Goal: Task Accomplishment & Management: Complete application form

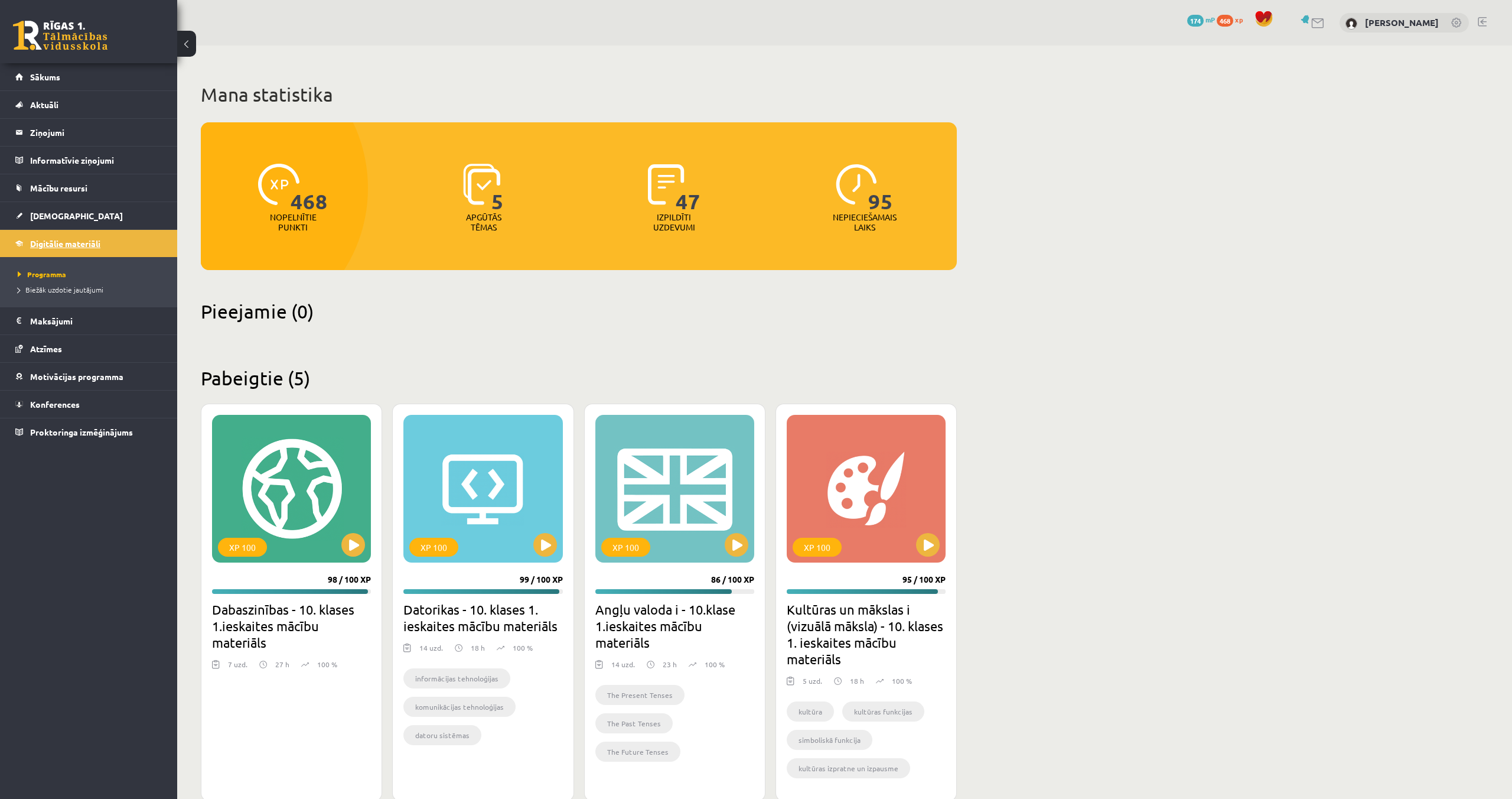
scroll to position [335, 0]
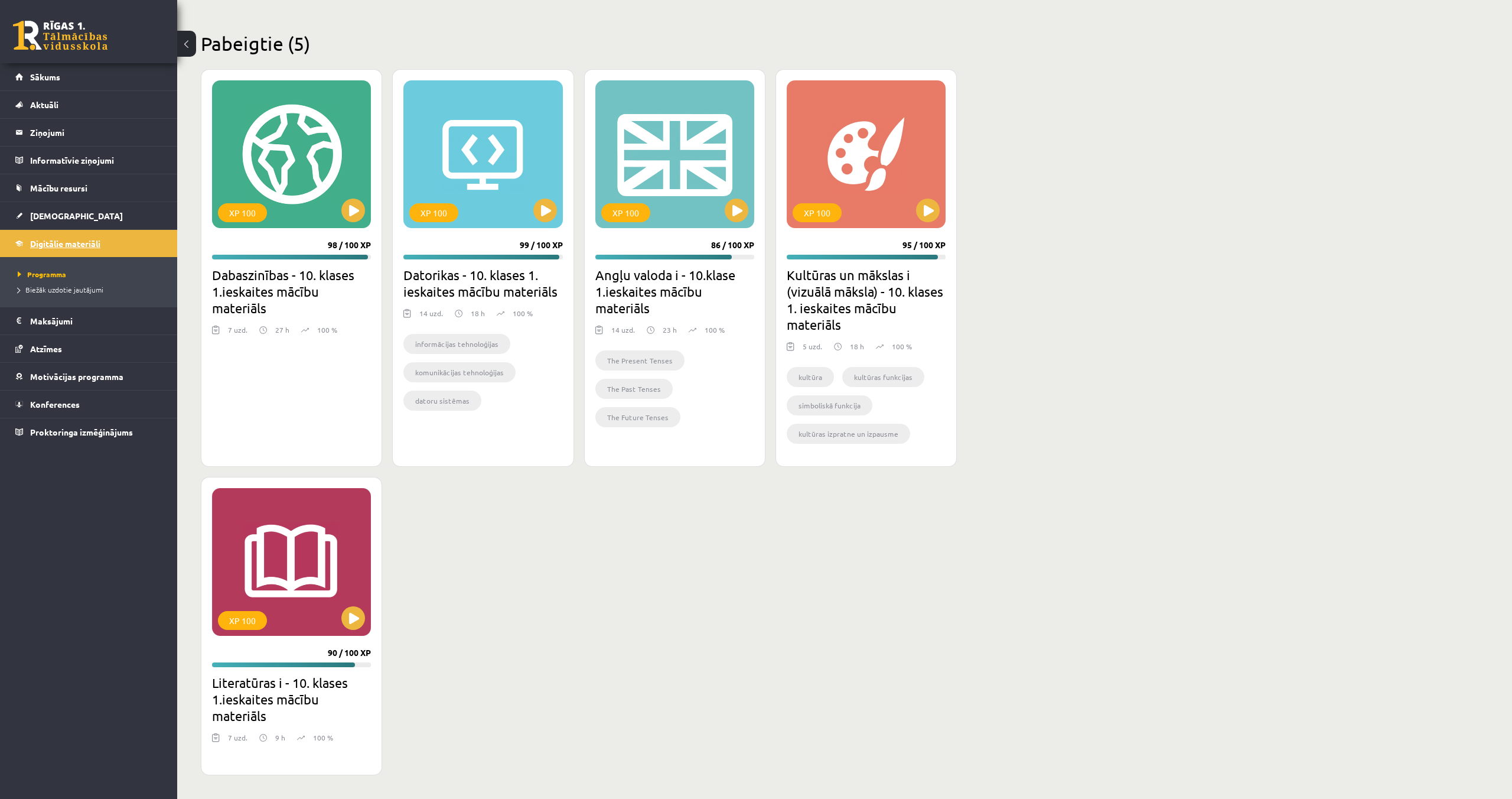
click at [34, 244] on span "Digitālie materiāli" at bounding box center [66, 243] width 71 height 10
click at [54, 219] on span "[DEMOGRAPHIC_DATA]" at bounding box center [77, 215] width 93 height 10
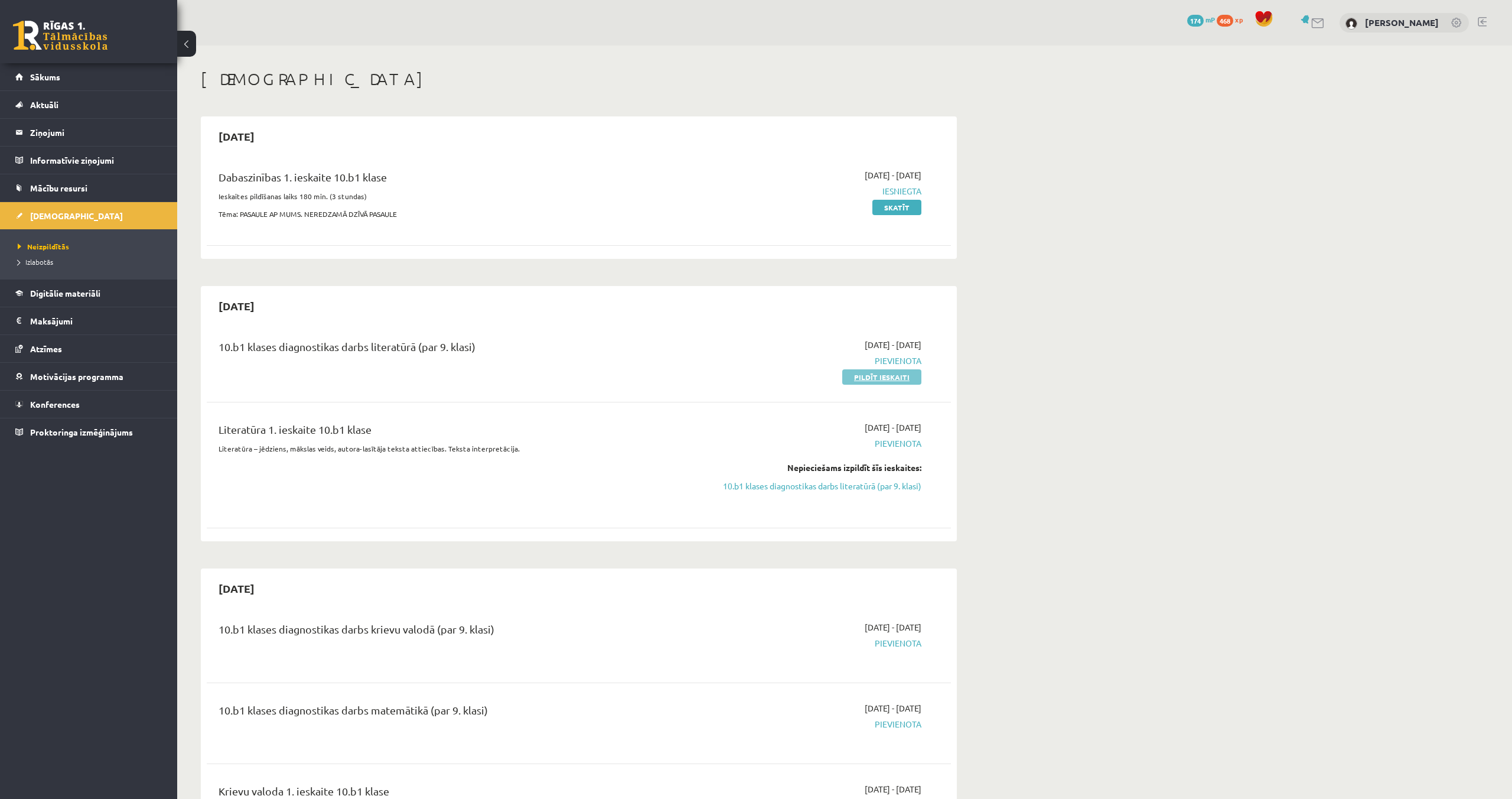
click at [885, 380] on link "Pildīt ieskaiti" at bounding box center [881, 377] width 79 height 15
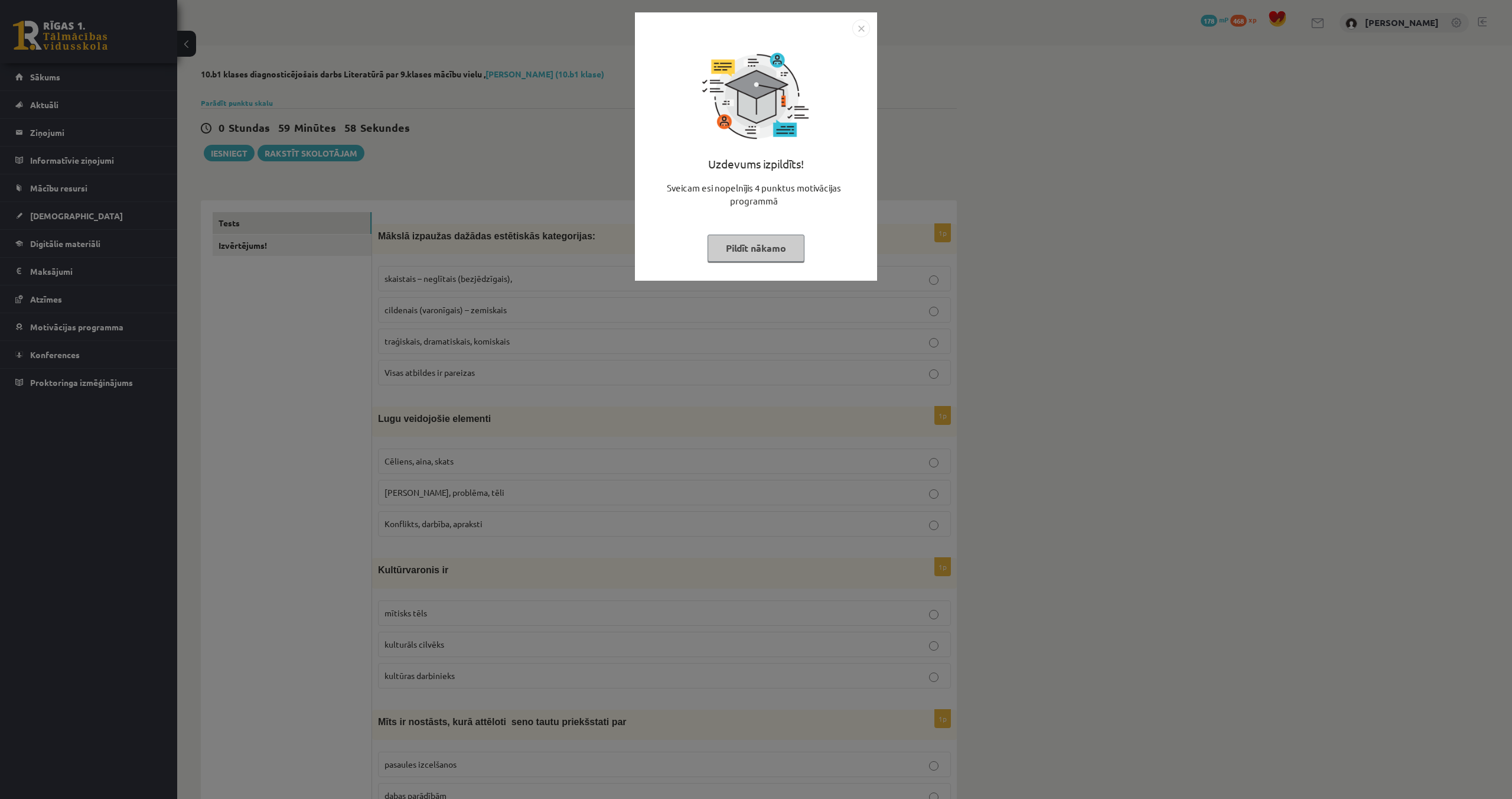
click at [777, 252] on button "Pildīt nākamo" at bounding box center [756, 248] width 97 height 27
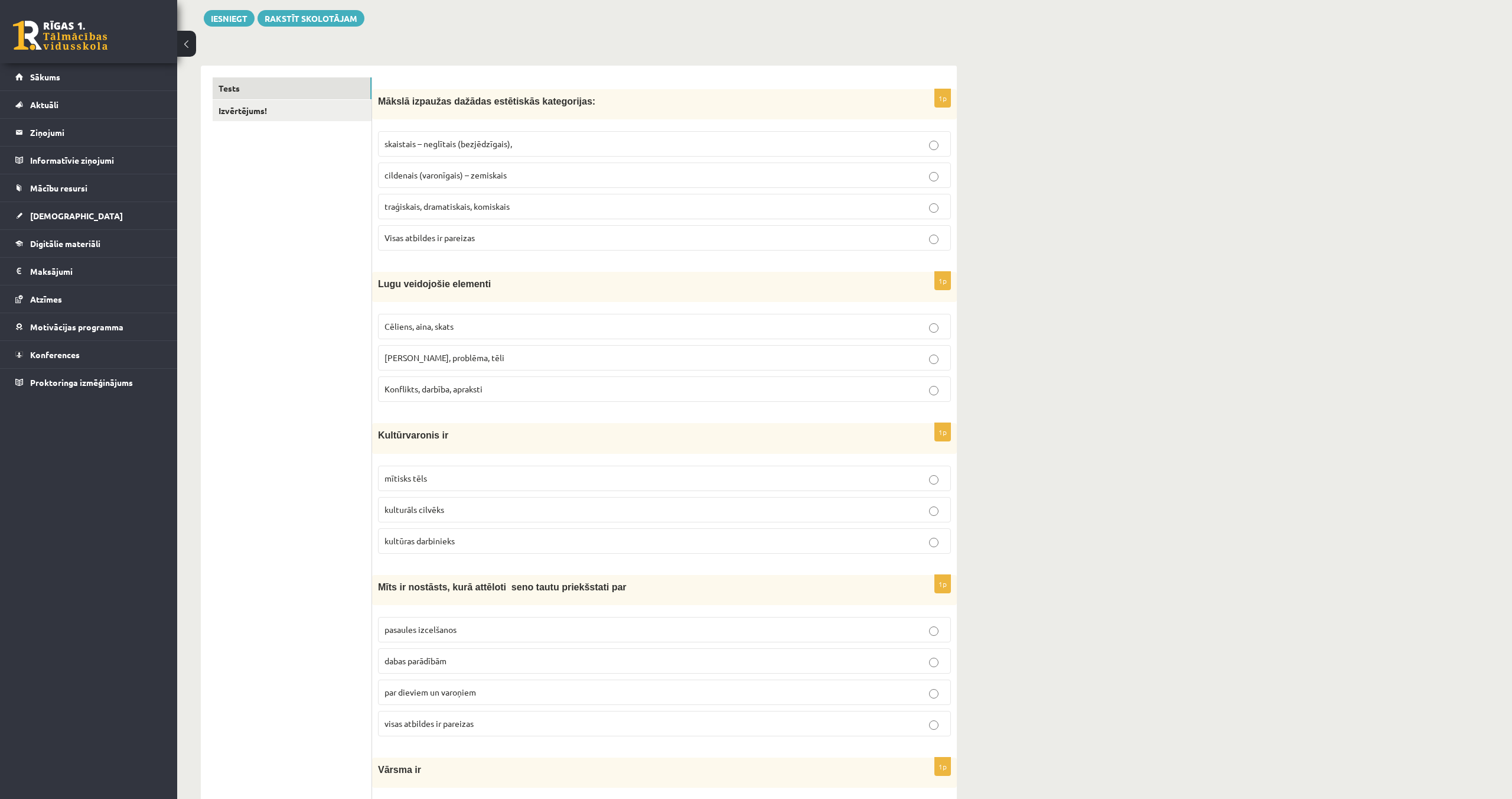
scroll to position [134, 0]
click at [461, 151] on p "skaistais – neglītais (bezjēdzīgais)," at bounding box center [664, 145] width 560 height 12
click at [484, 331] on p "Cēliens, aina, skats" at bounding box center [664, 327] width 560 height 12
click at [534, 477] on p "mītisks tēls" at bounding box center [664, 479] width 560 height 12
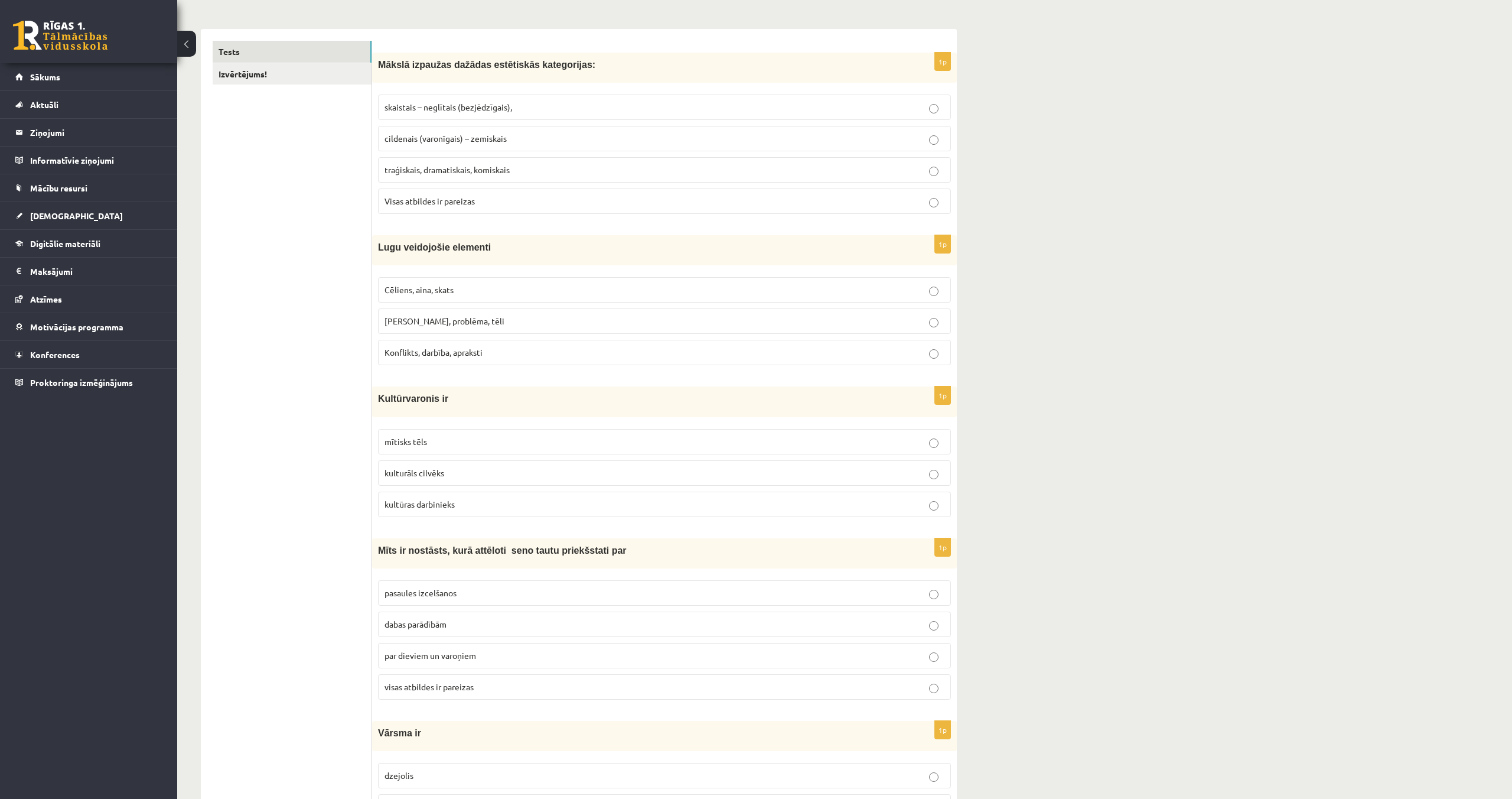
scroll to position [178, 0]
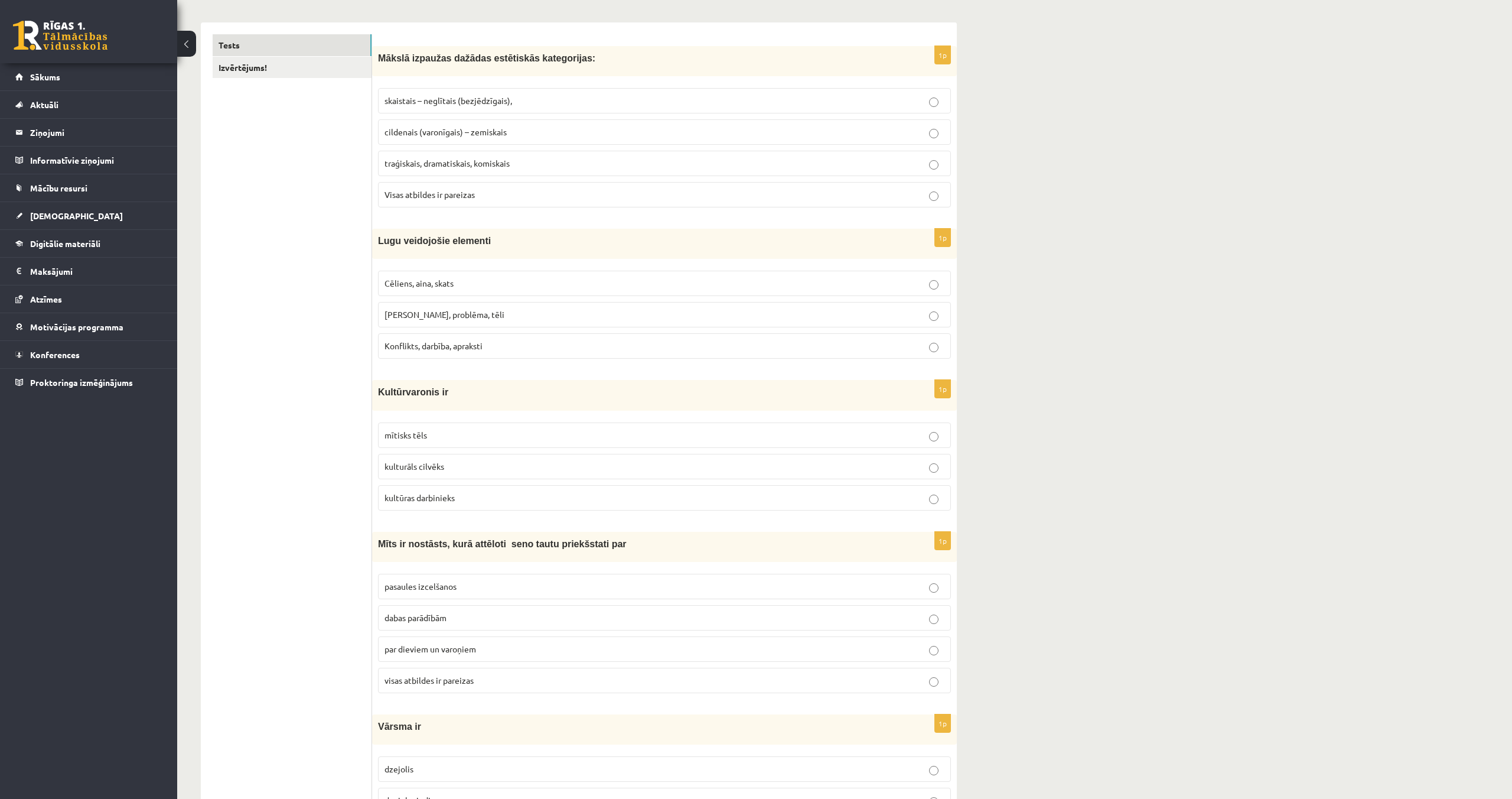
click at [541, 686] on p "visas atbildes ir pareizas" at bounding box center [664, 681] width 560 height 12
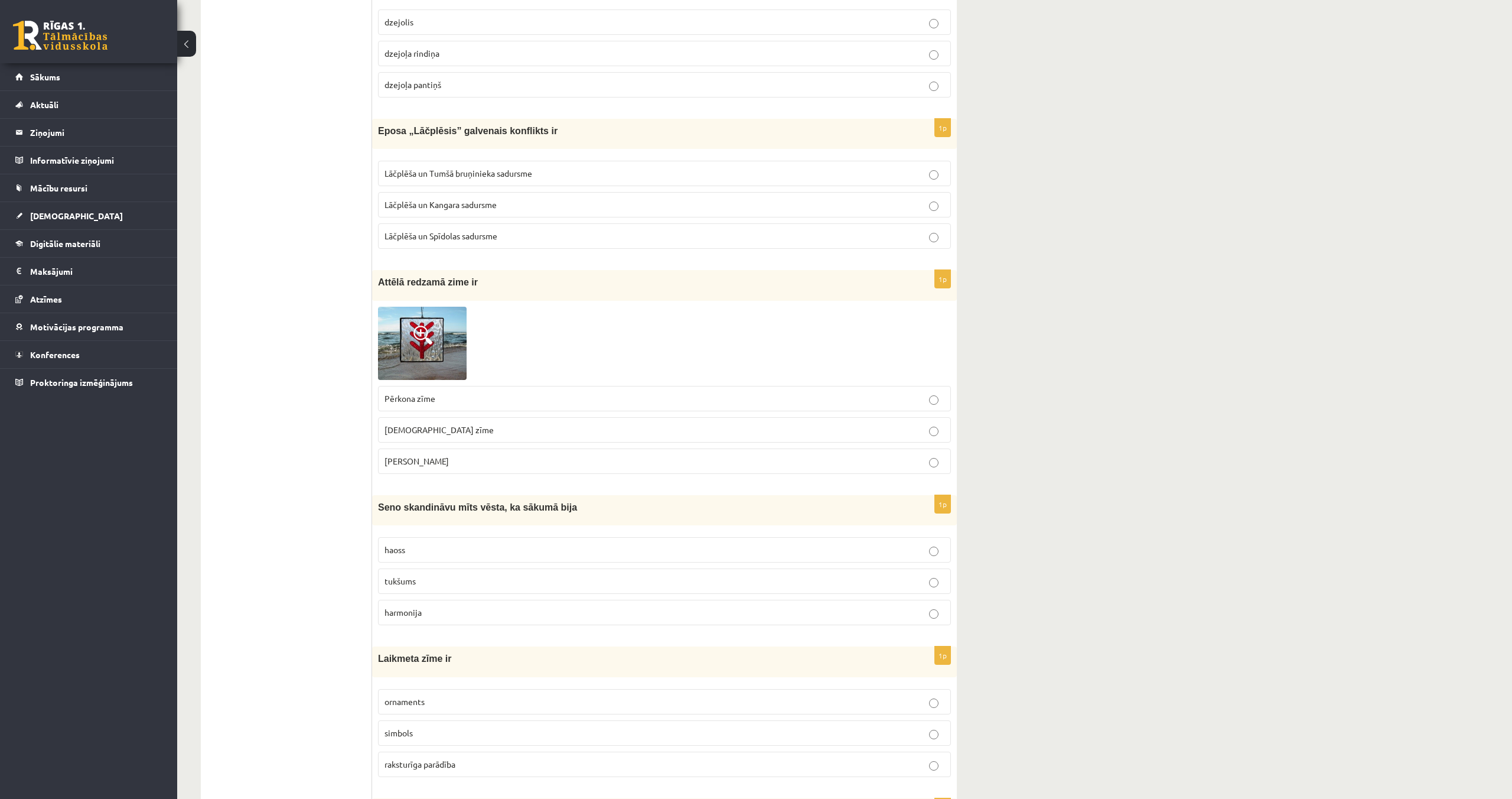
scroll to position [905, 0]
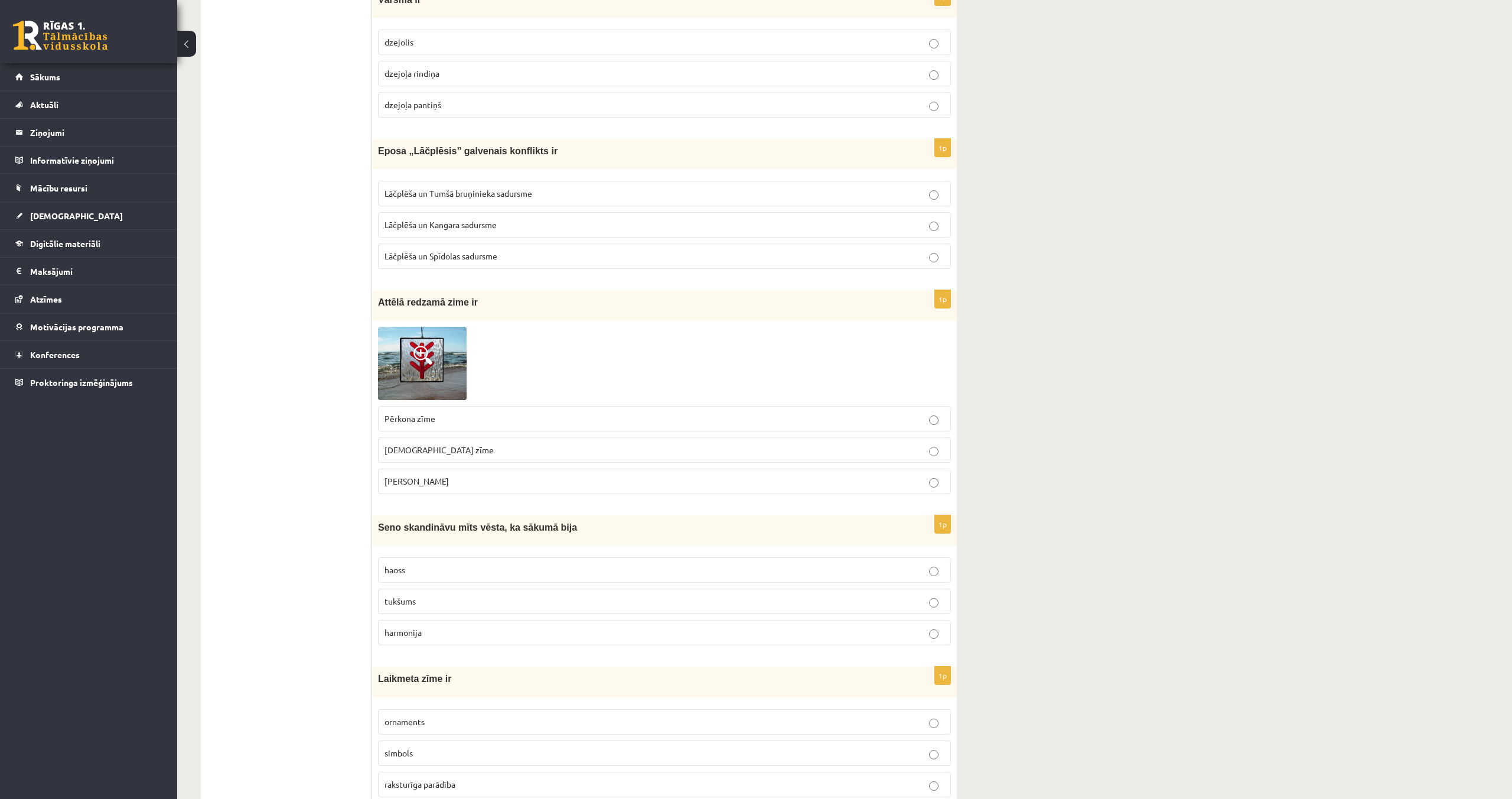
click at [478, 450] on p "Dieva zīme" at bounding box center [664, 450] width 560 height 12
click at [452, 571] on p "haoss" at bounding box center [664, 570] width 560 height 12
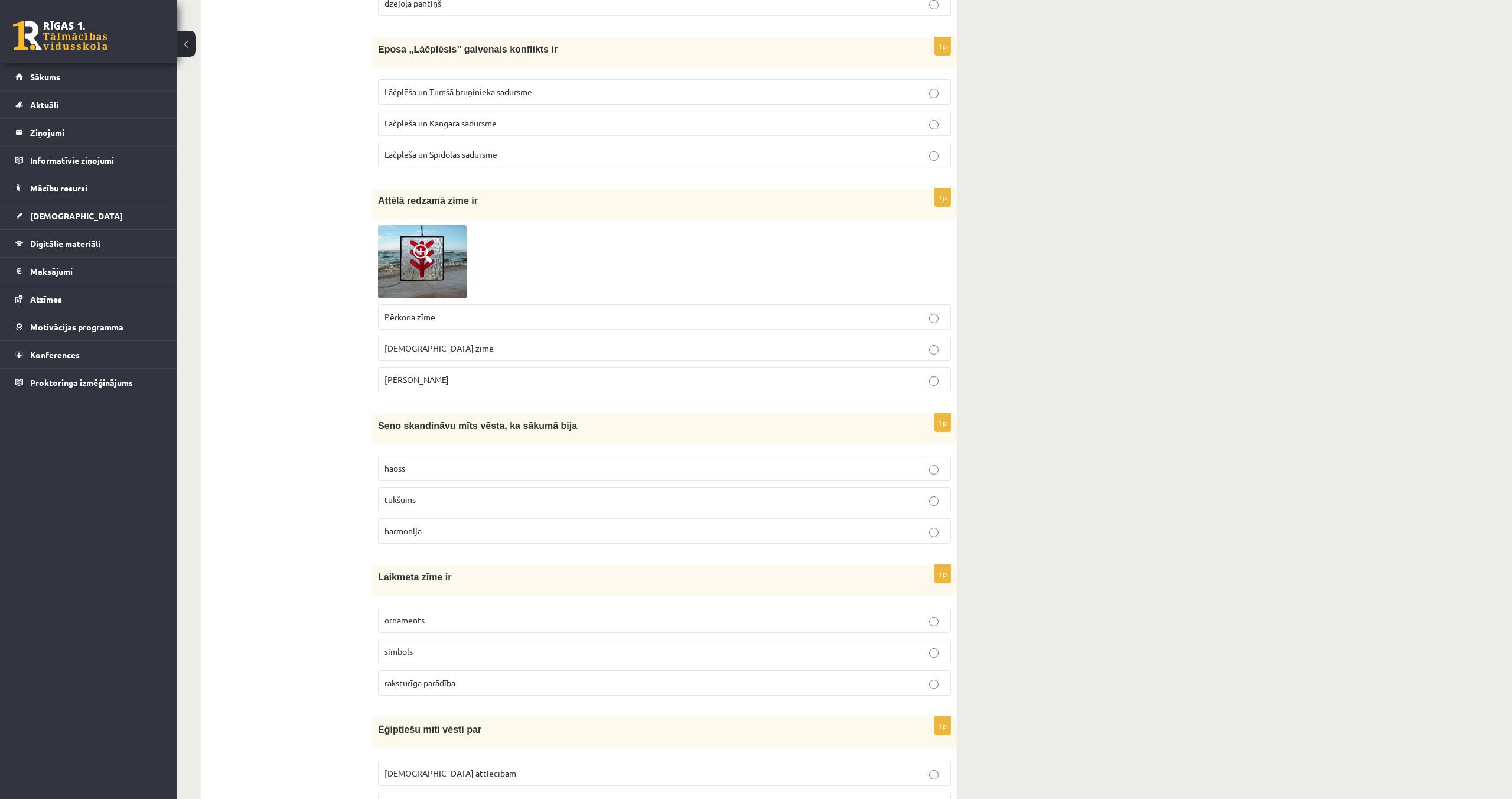
scroll to position [1008, 0]
click at [503, 686] on p "raksturīga parādība" at bounding box center [664, 682] width 560 height 12
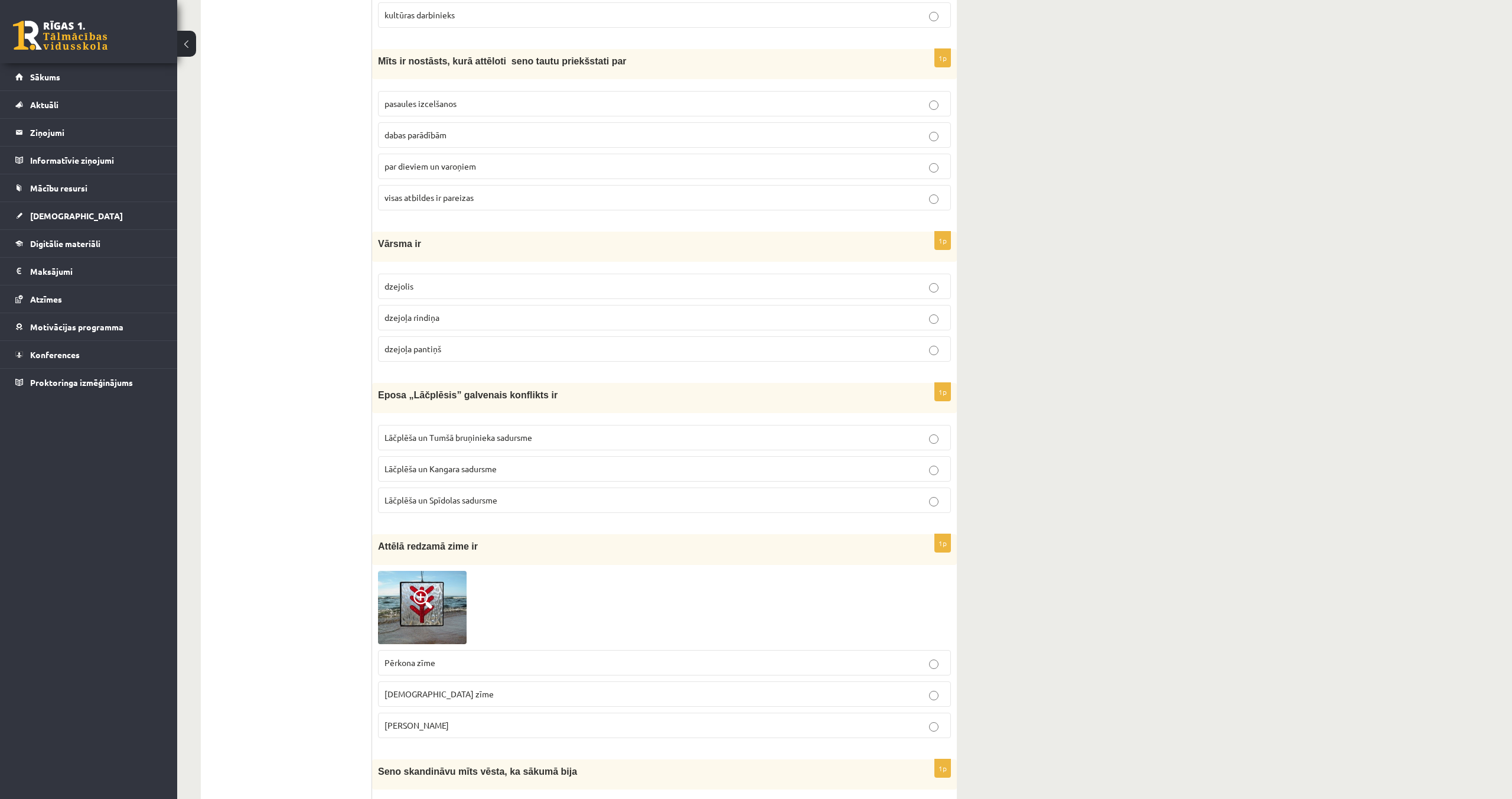
scroll to position [654, 0]
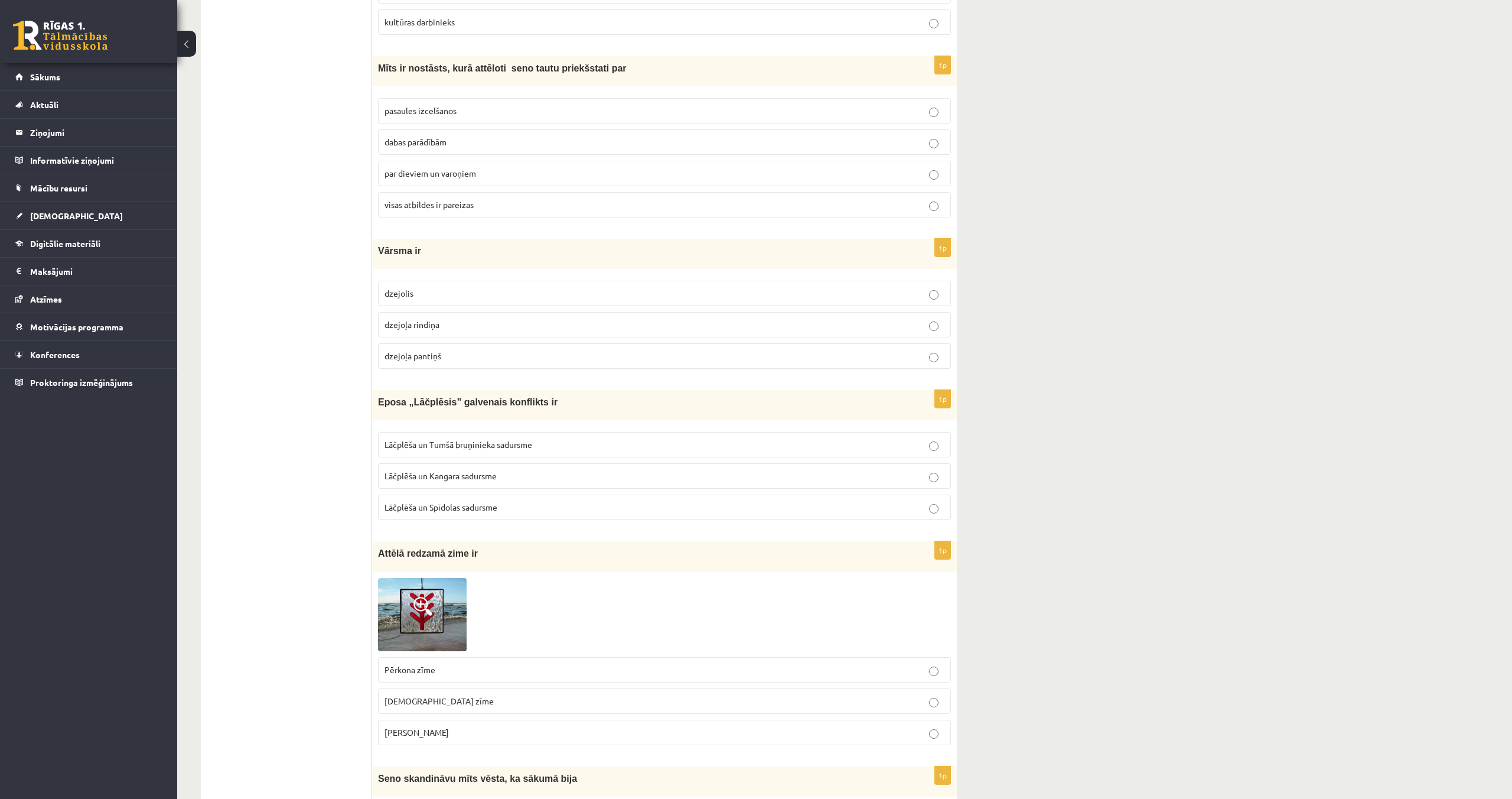
click at [481, 450] on p "Lāčplēša un Tumšā bruņinieka sadursme" at bounding box center [664, 445] width 560 height 12
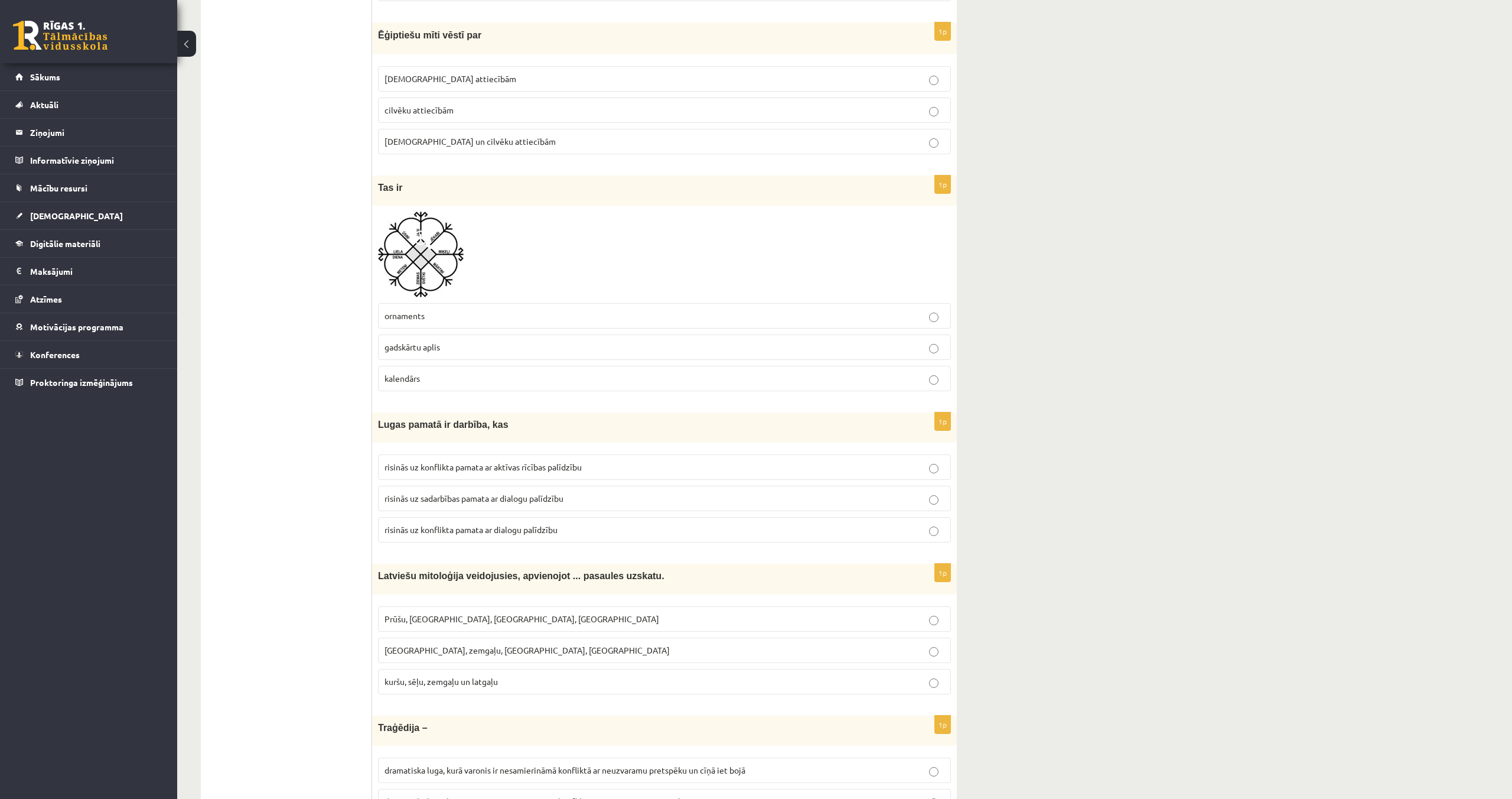
scroll to position [1705, 0]
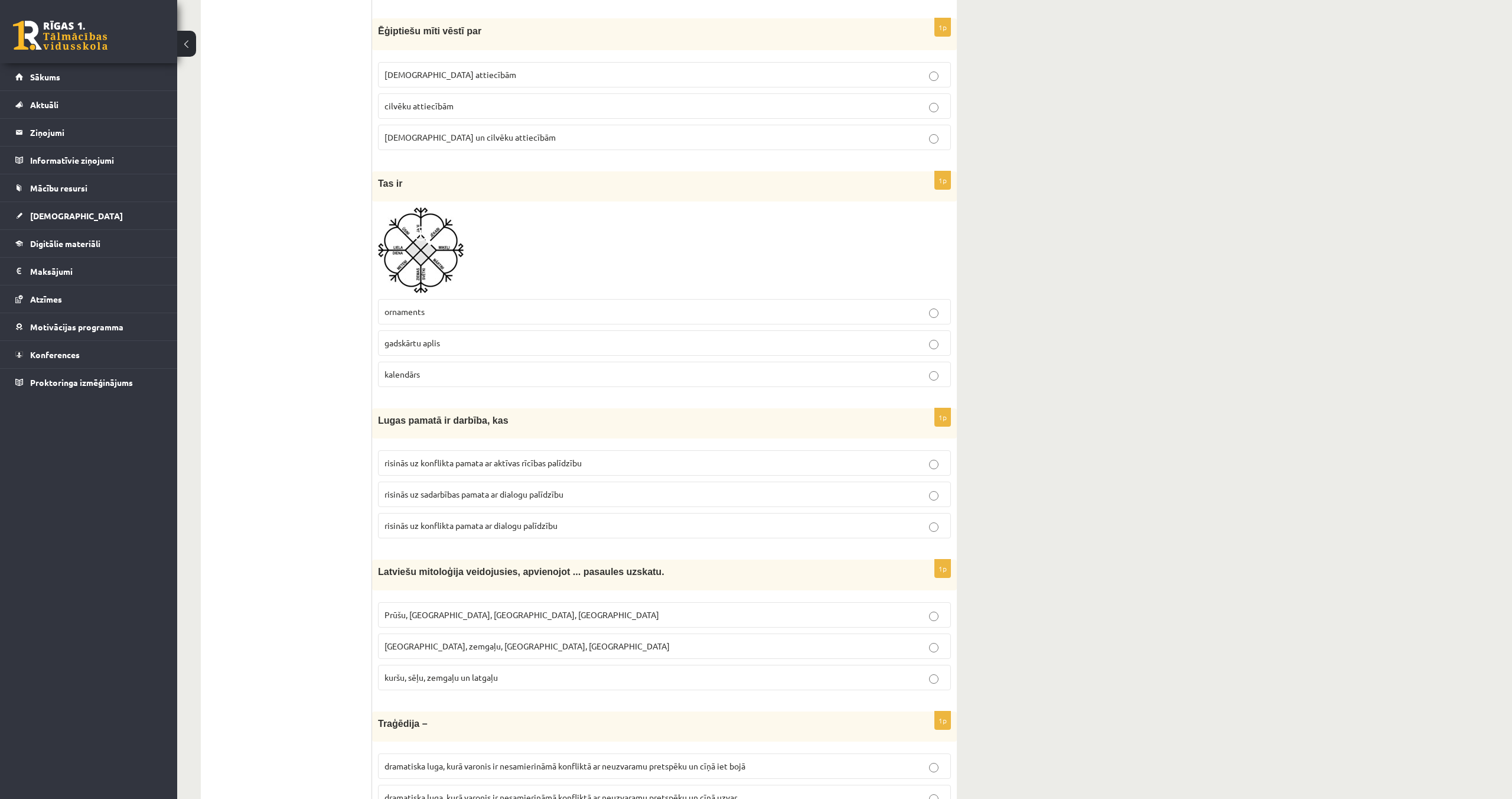
click at [498, 136] on p "Dievu un cilvēku attiecībām" at bounding box center [664, 138] width 560 height 12
click at [568, 312] on p "ornaments" at bounding box center [664, 312] width 560 height 12
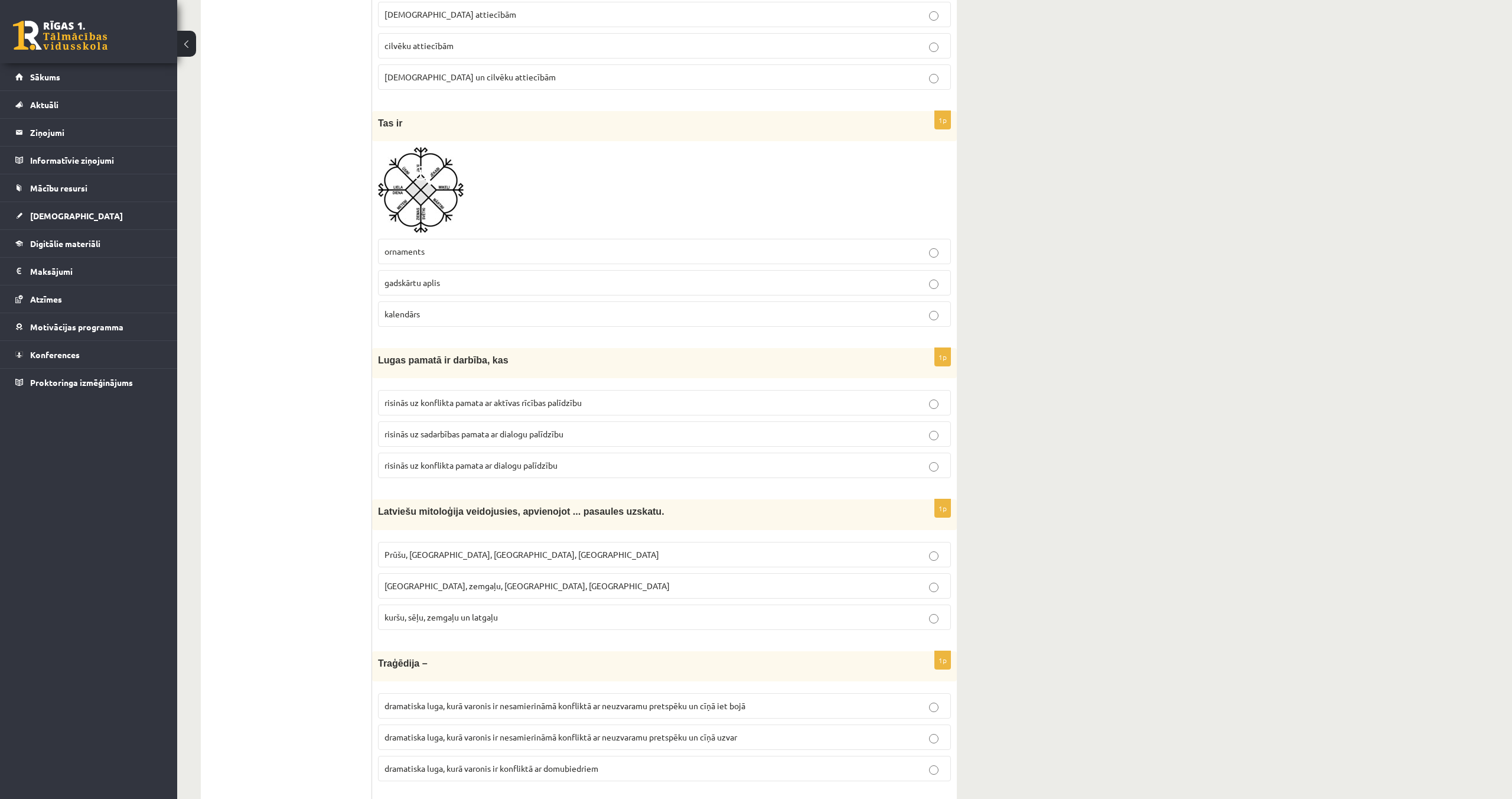
scroll to position [1761, 0]
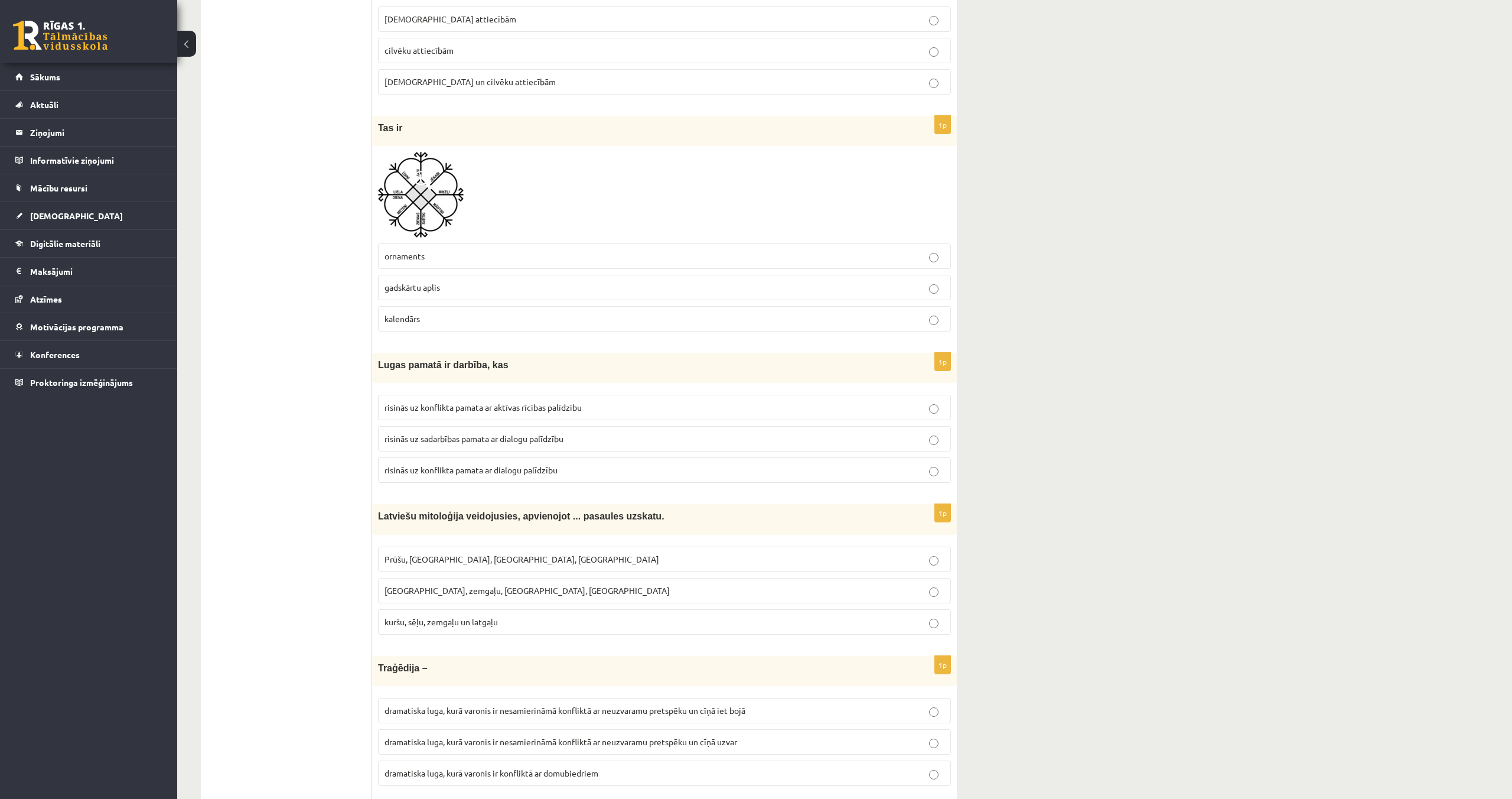
click at [566, 468] on p "risinās uz konflikta pamata ar dialogu palīdzību" at bounding box center [664, 470] width 560 height 12
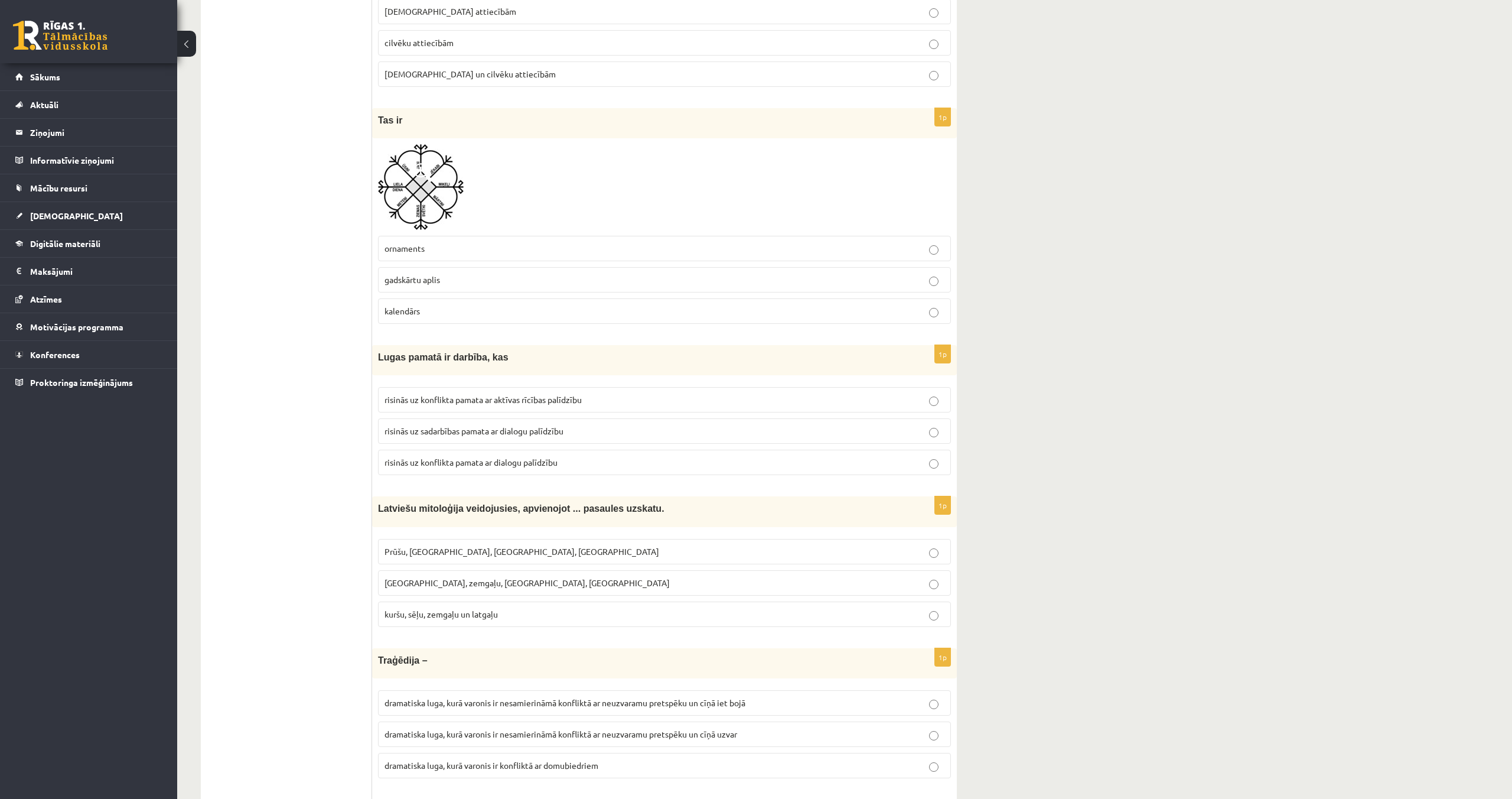
click at [561, 553] on p "Prūšu, sēļu, zemgaļu, latgaļu" at bounding box center [664, 552] width 560 height 12
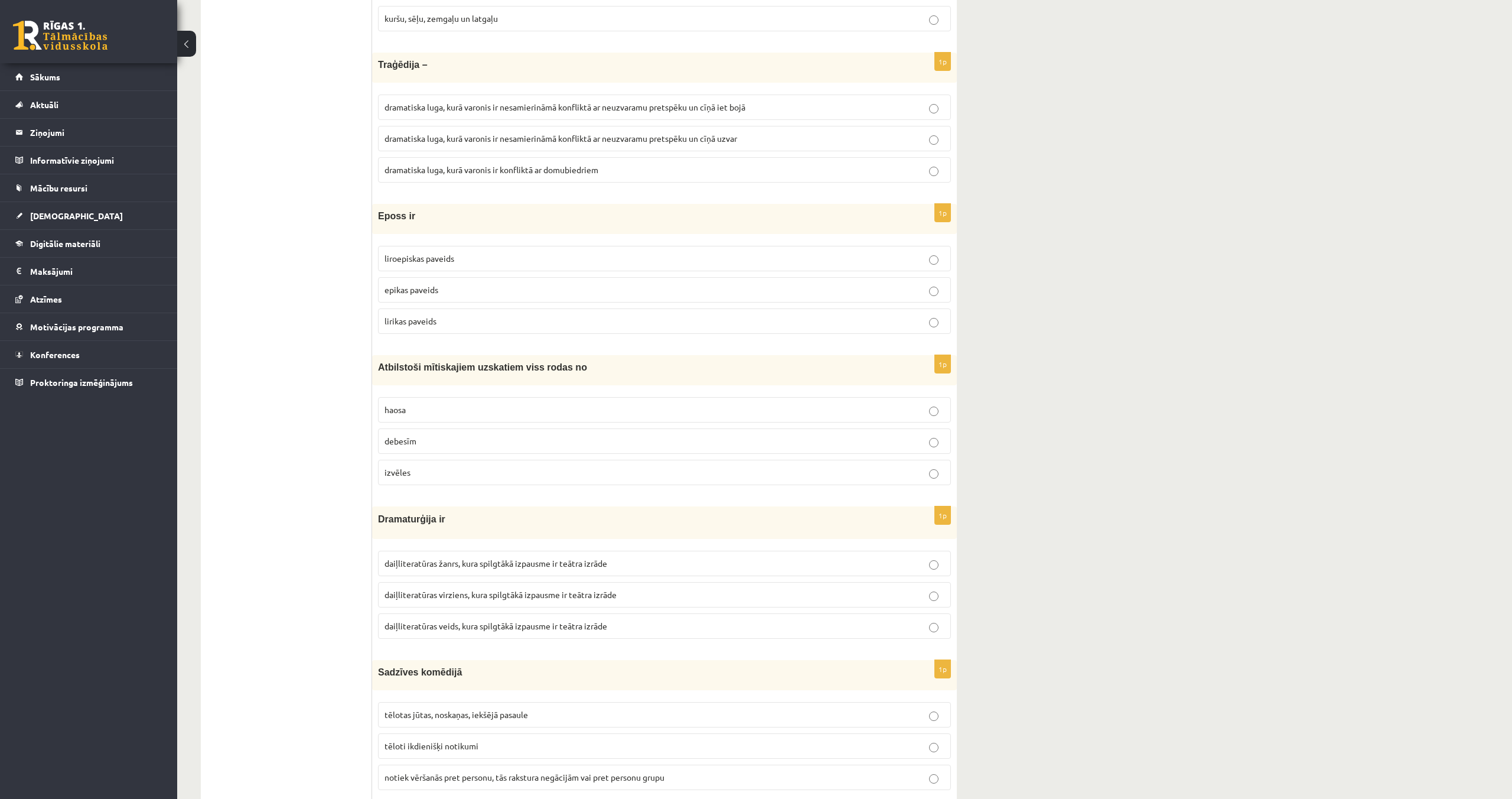
scroll to position [2371, 0]
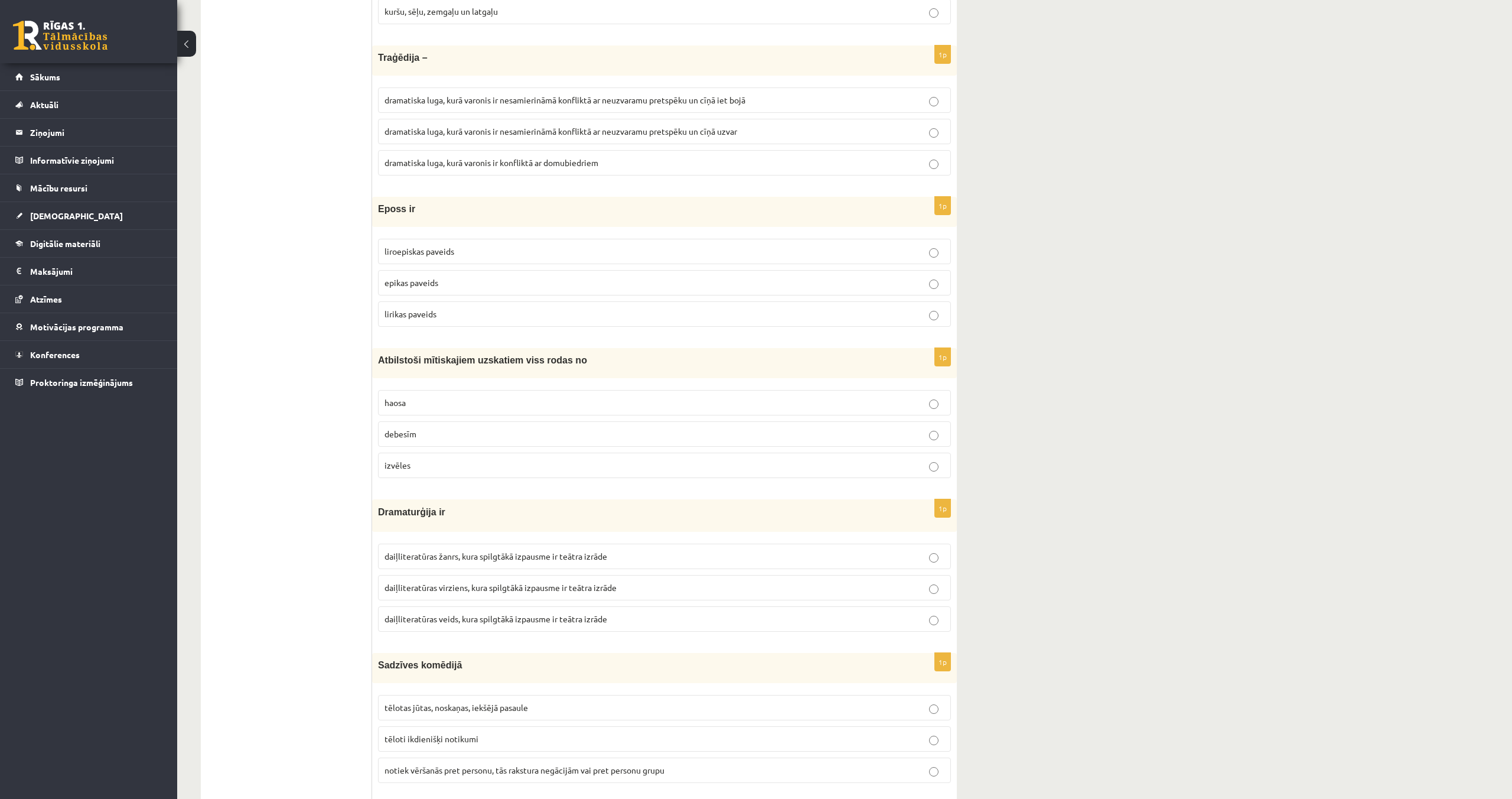
click at [576, 99] on span "dramatiska luga, kurā varonis ir nesamierināmā konfliktā ar neuzvaramu pretspēk…" at bounding box center [565, 100] width 361 height 10
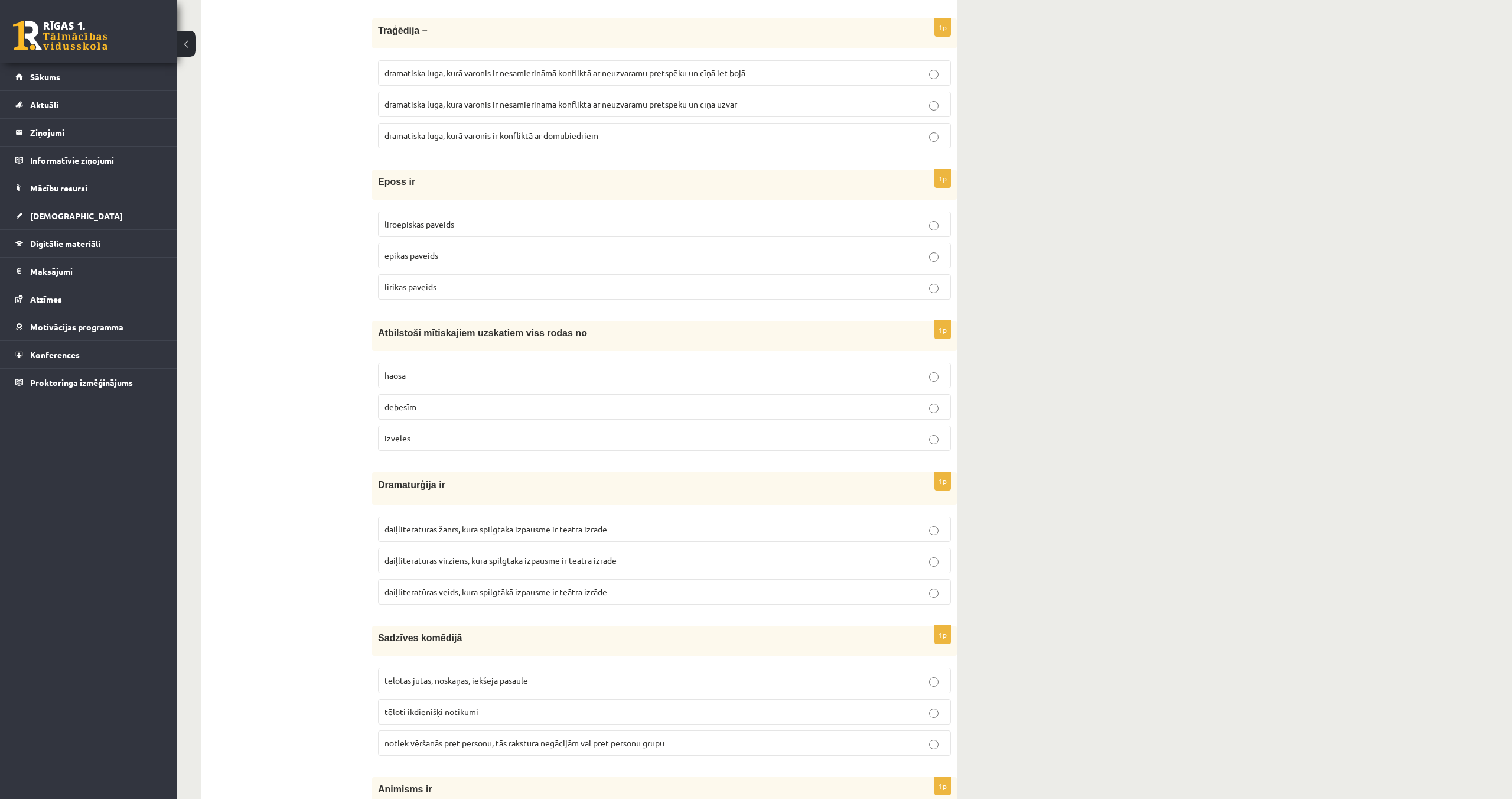
click at [516, 255] on p "epikas paveids" at bounding box center [664, 256] width 560 height 12
click at [462, 376] on p "haosa" at bounding box center [664, 376] width 560 height 12
click at [497, 529] on span "daiļliteratūras žanrs, kura spilgtākā izpausme ir teātra izrāde" at bounding box center [496, 529] width 223 height 10
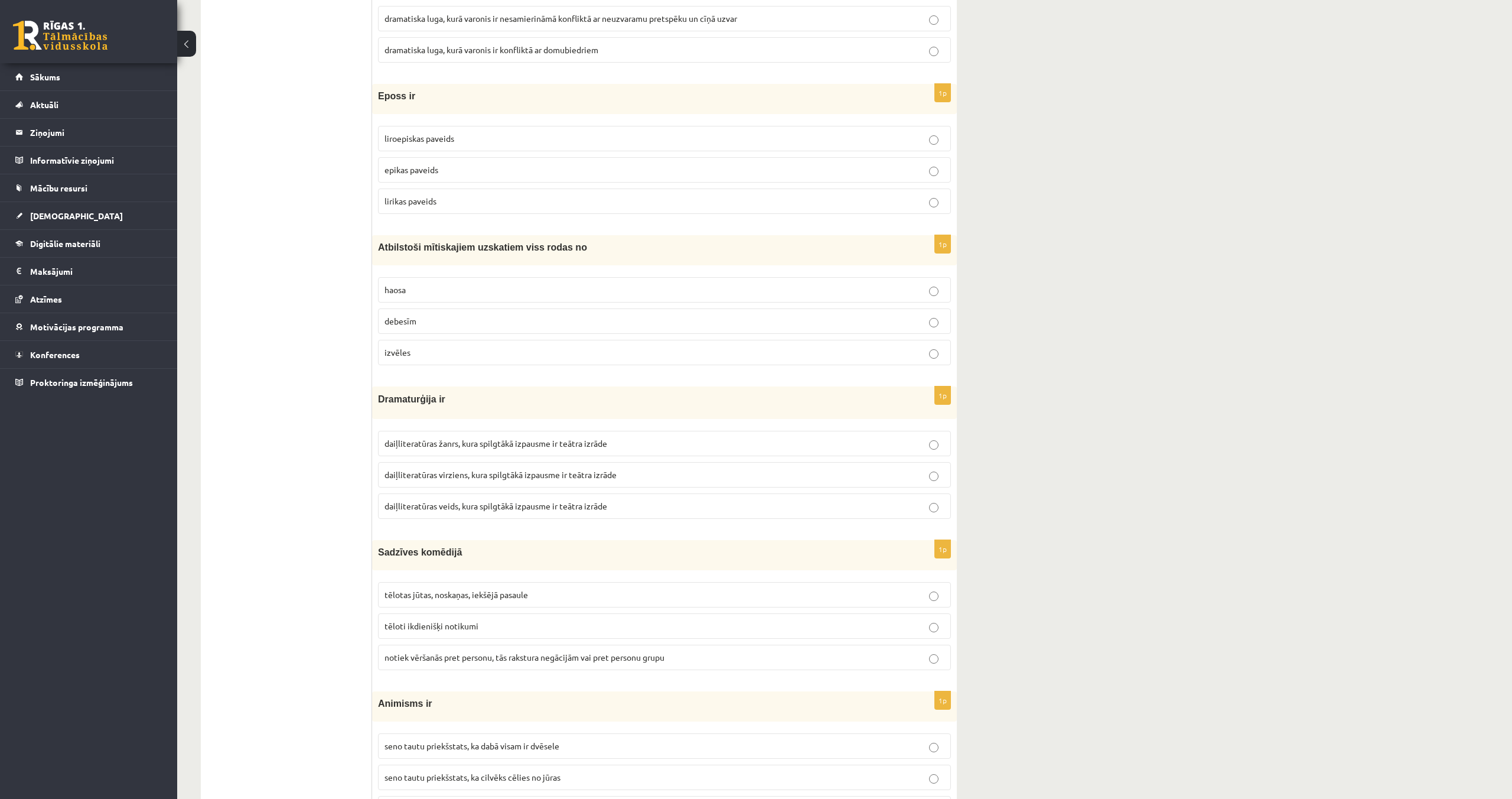
scroll to position [2488, 0]
click at [494, 595] on span "tēlotas jūtas, noskaņas, iekšējā pasaule" at bounding box center [456, 591] width 144 height 10
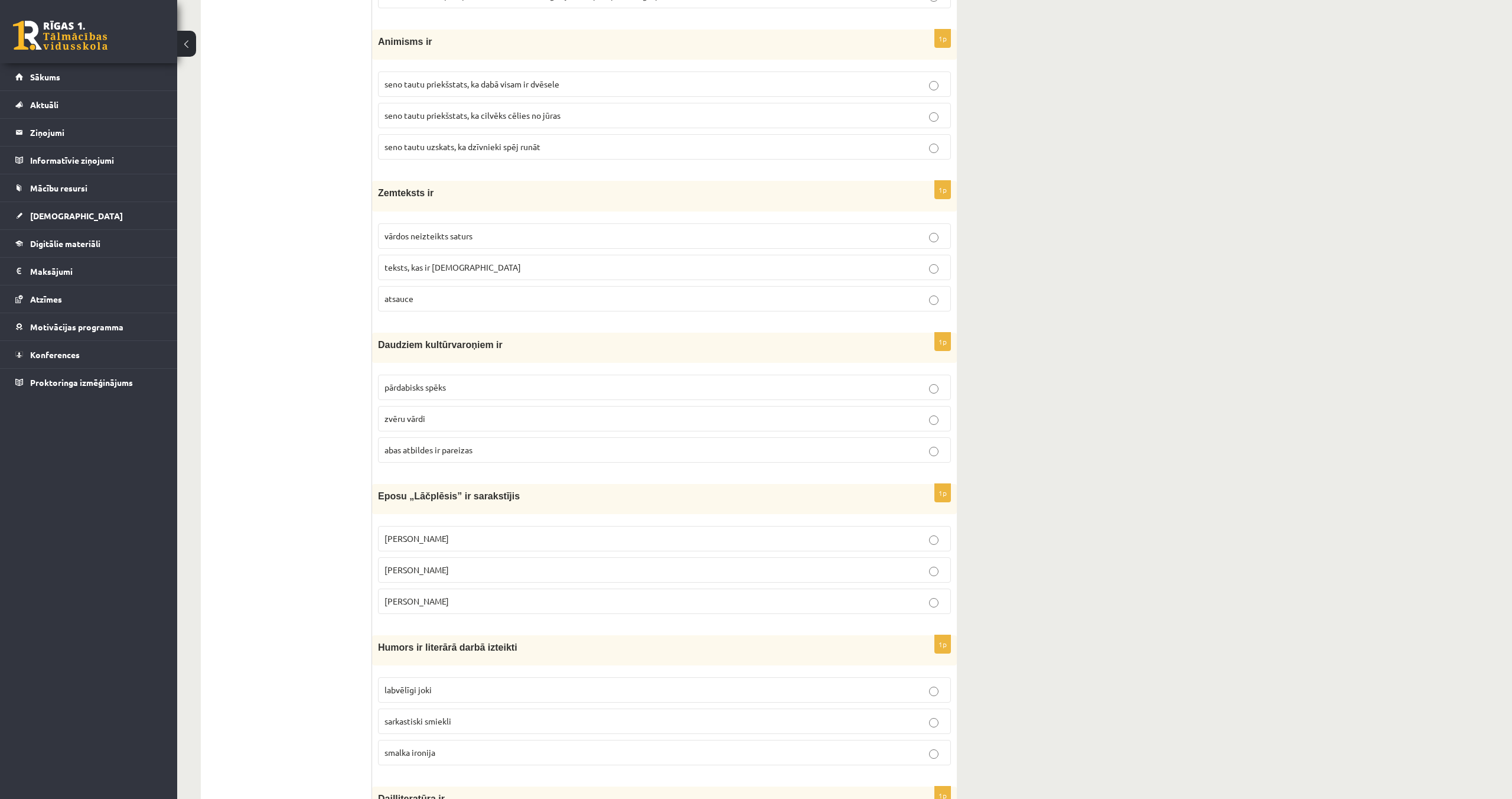
scroll to position [3139, 0]
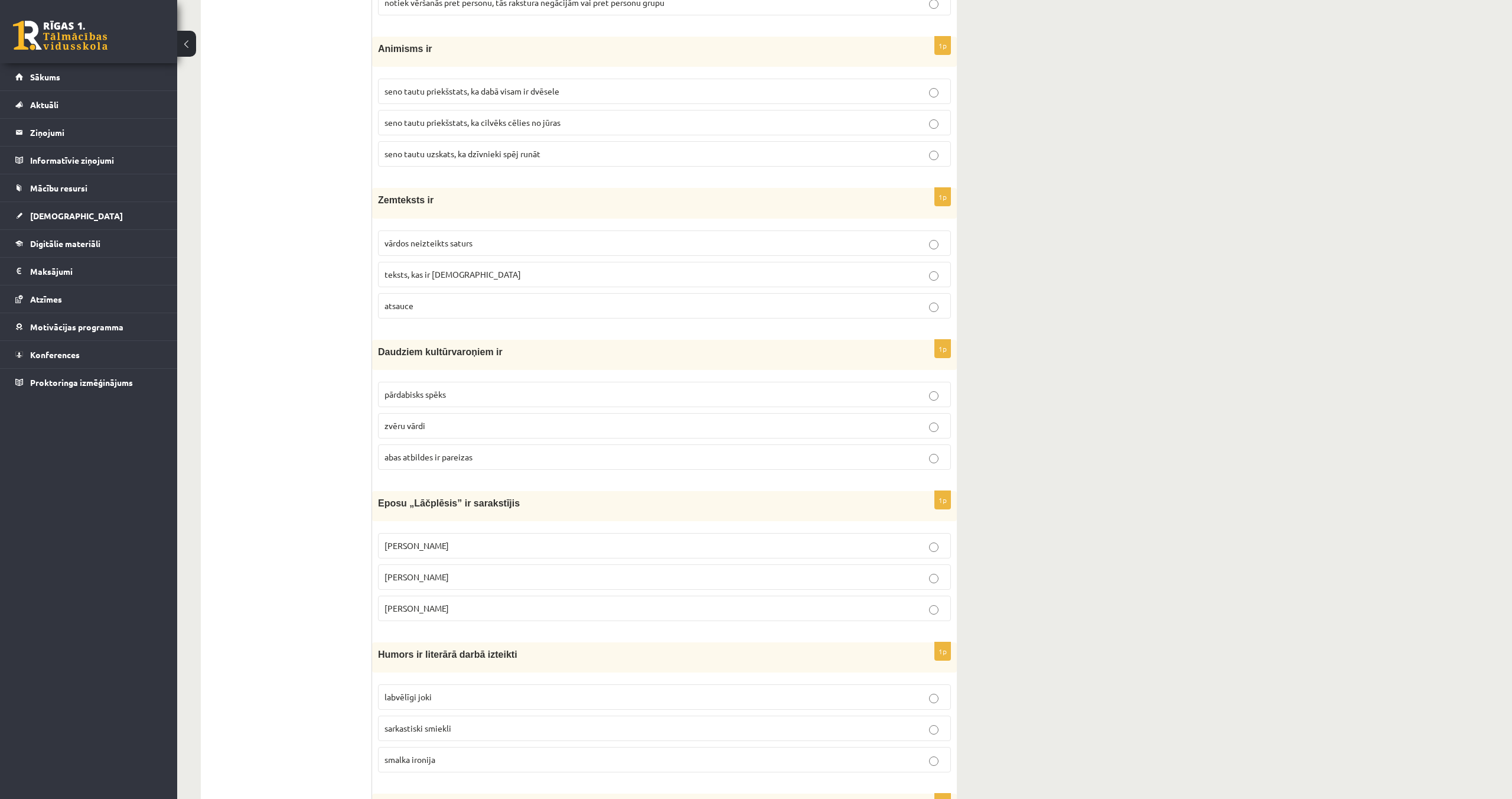
click at [518, 95] on span "seno tautu priekšstats, ka dabā visam ir dvēsele" at bounding box center [472, 91] width 175 height 10
click at [530, 241] on p "vārdos neizteikts saturs" at bounding box center [664, 244] width 560 height 12
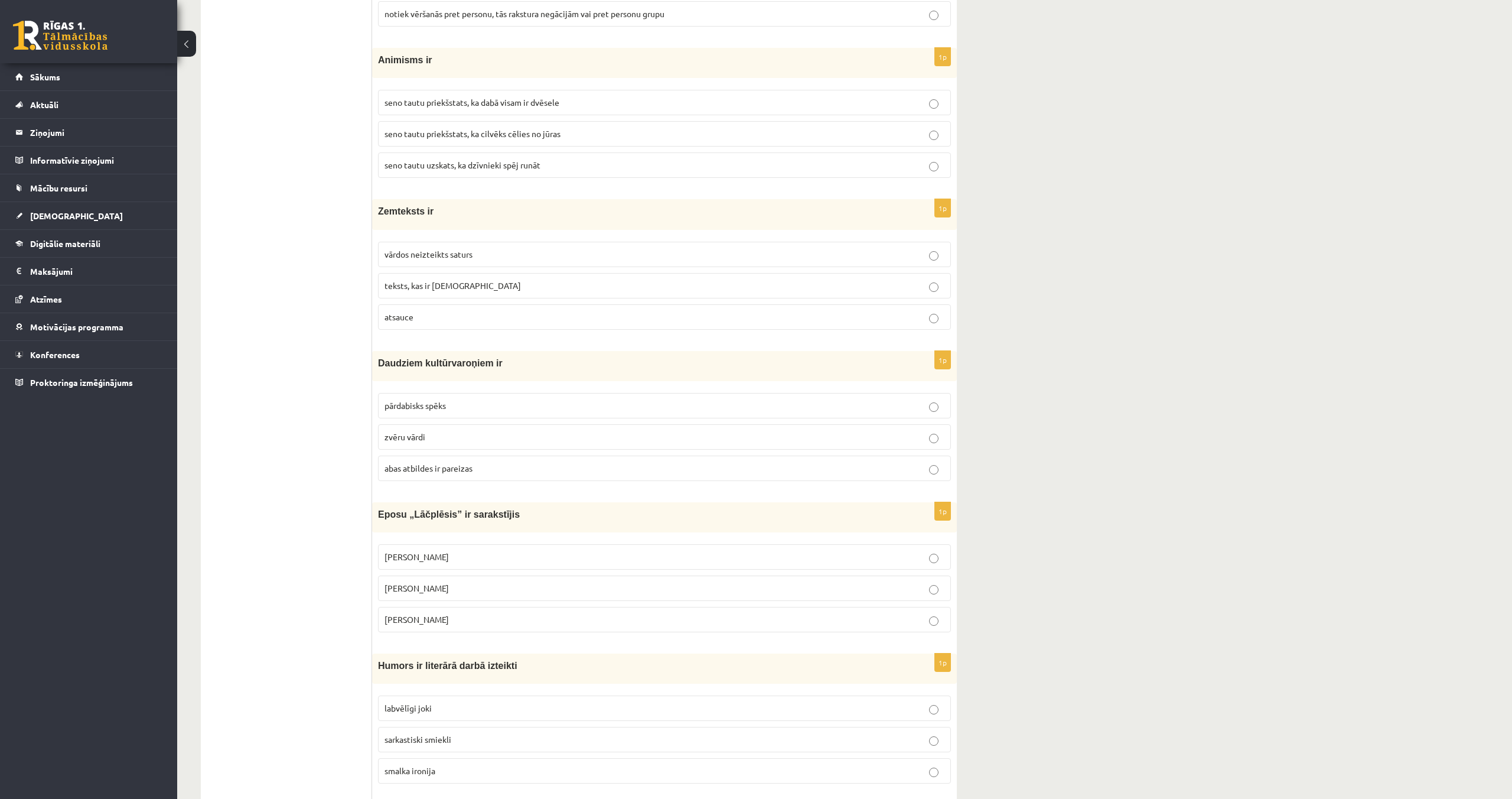
scroll to position [3126, 0]
click at [568, 401] on p "pārdabisks spēks" at bounding box center [664, 407] width 560 height 12
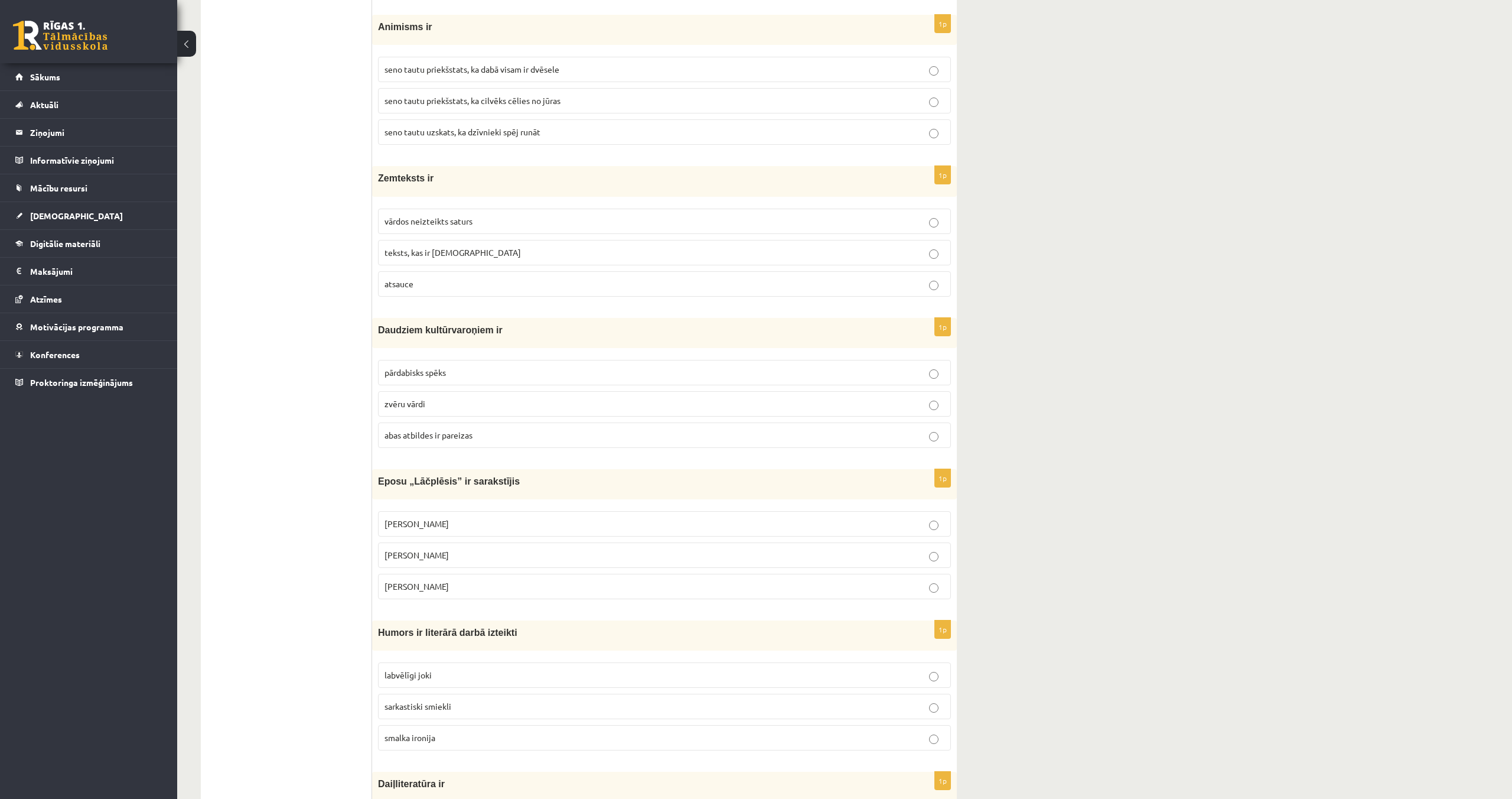
scroll to position [3179, 0]
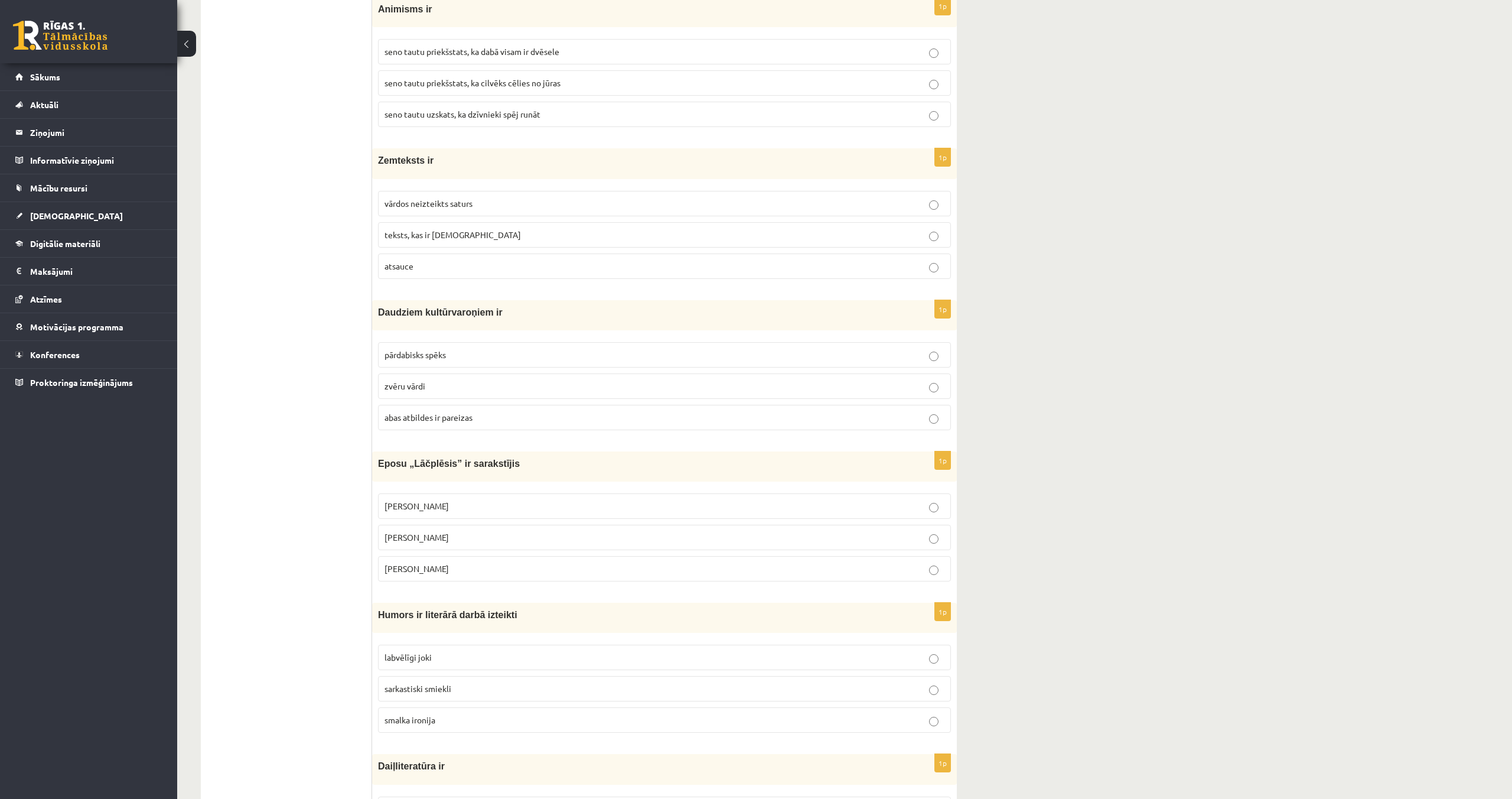
click at [513, 534] on p "Andrejs Pumpurs" at bounding box center [664, 538] width 560 height 12
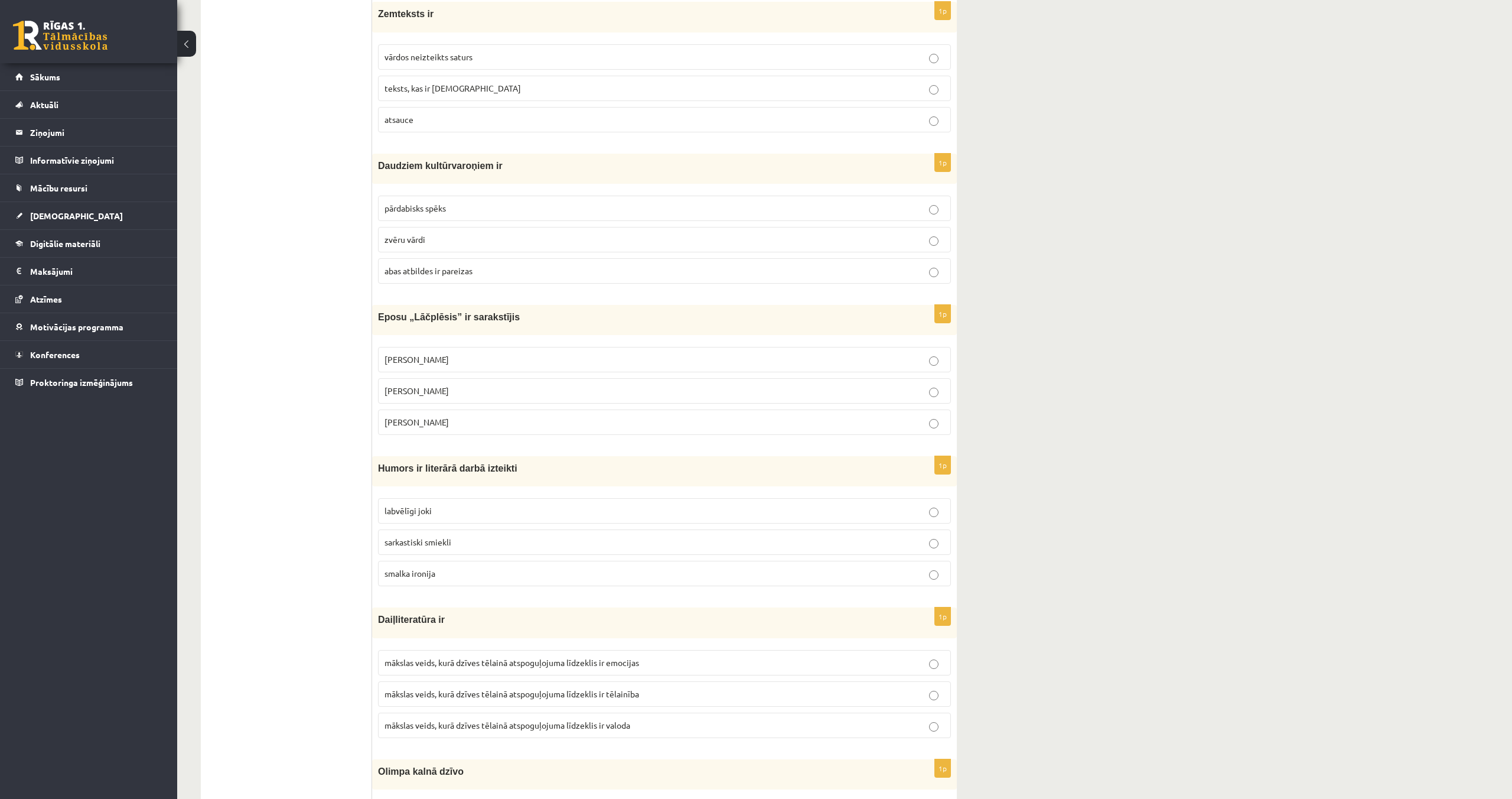
scroll to position [3326, 0]
click at [491, 511] on p "labvēlīgi joki" at bounding box center [664, 511] width 560 height 12
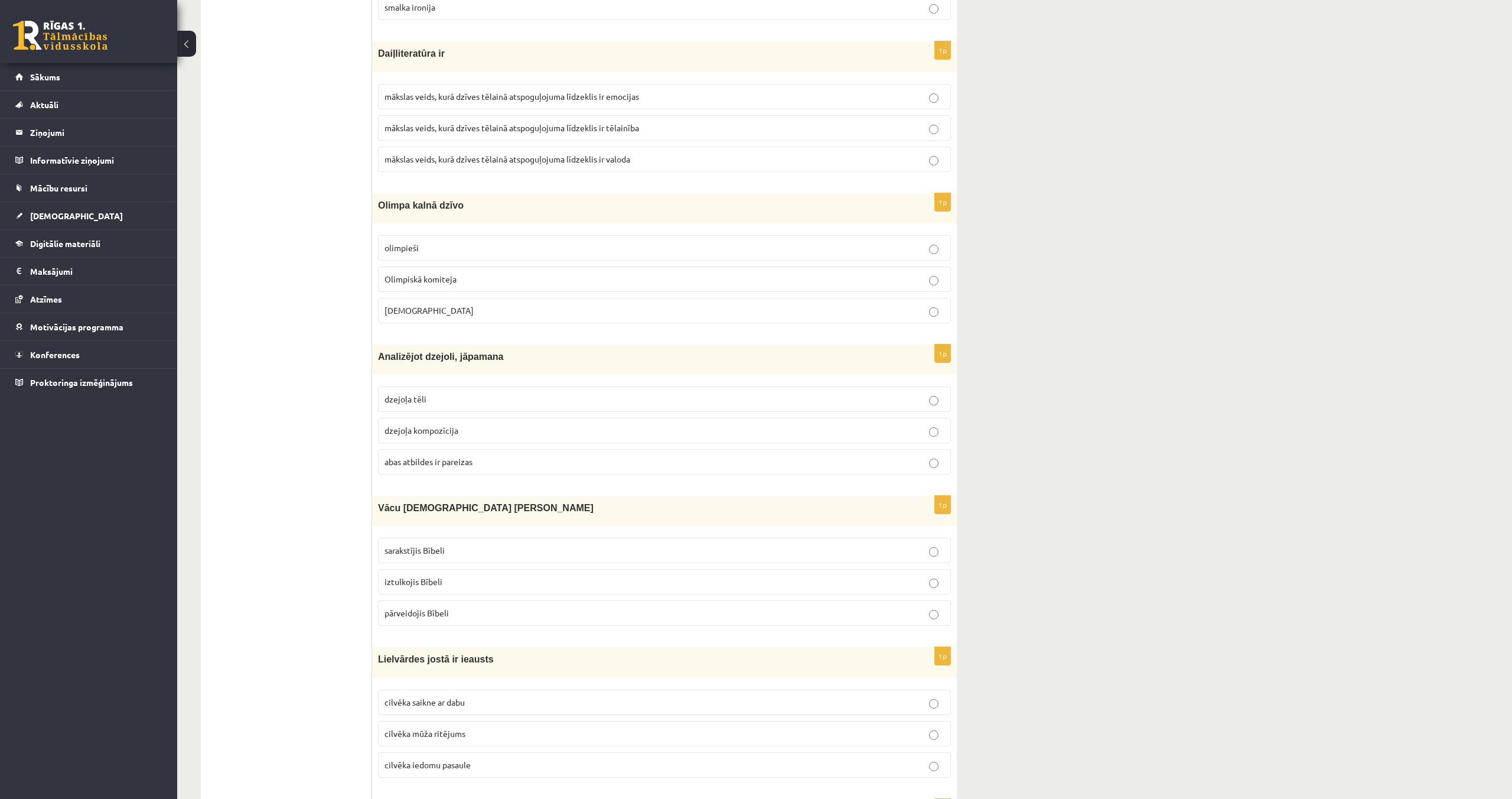
scroll to position [3892, 0]
click at [634, 160] on p "mākslas veids, kurā dzīves tēlainā atspoguļojuma līdzeklis ir valoda" at bounding box center [664, 158] width 560 height 12
click at [469, 305] on p "Dievi" at bounding box center [664, 310] width 560 height 12
click at [460, 400] on p "dzejoļa tēli" at bounding box center [664, 398] width 560 height 12
click at [480, 577] on p "iztulkojis Bībeli" at bounding box center [664, 581] width 560 height 12
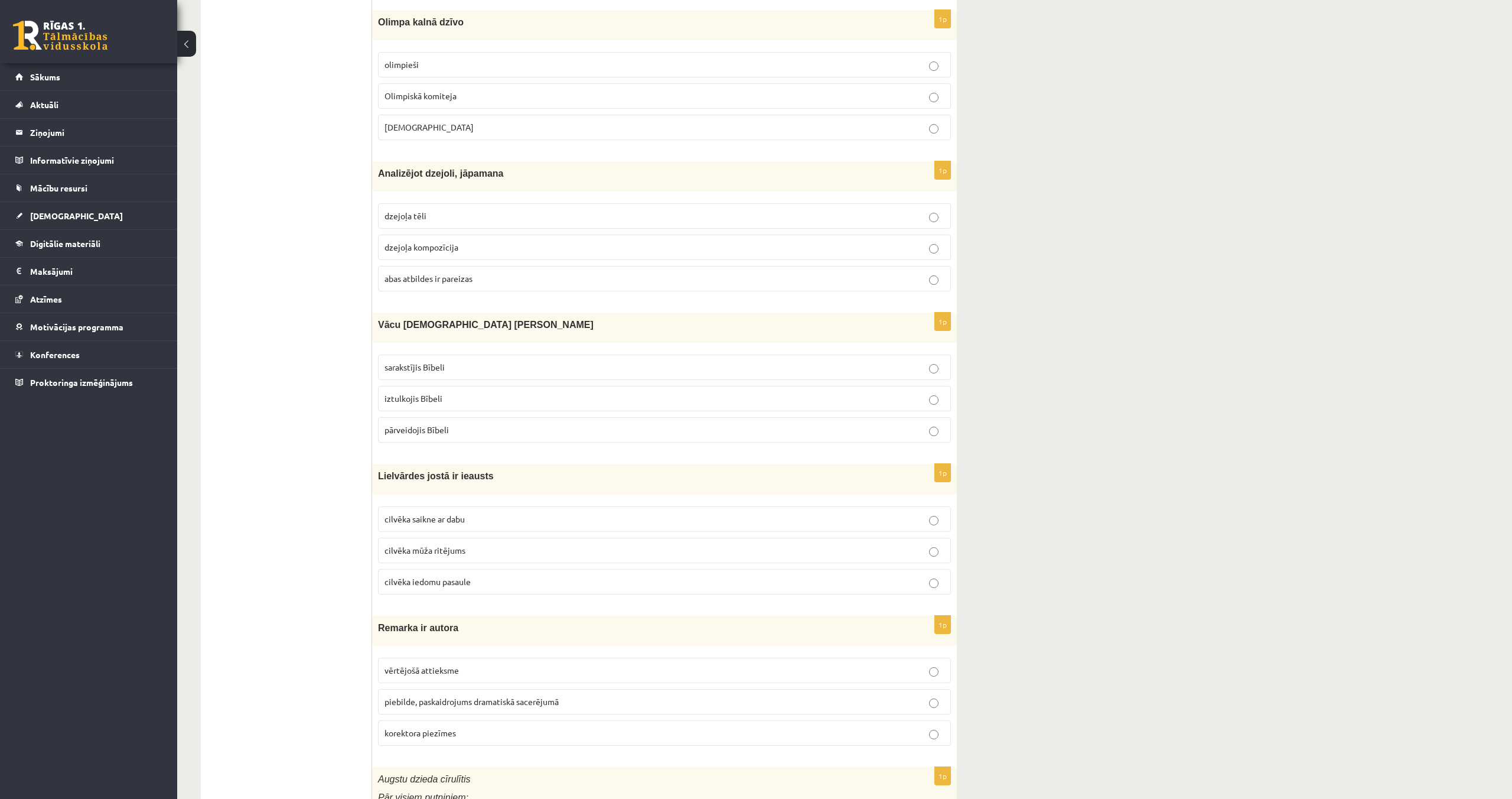
scroll to position [4077, 0]
click at [457, 556] on label "cilvēka mūža ritējums" at bounding box center [664, 549] width 573 height 26
click at [458, 582] on span "cilvēka iedomu pasaule" at bounding box center [427, 579] width 86 height 10
click at [467, 520] on p "cilvēka saikne ar dabu" at bounding box center [664, 517] width 560 height 12
click at [474, 543] on p "cilvēka mūža ritējums" at bounding box center [664, 549] width 560 height 12
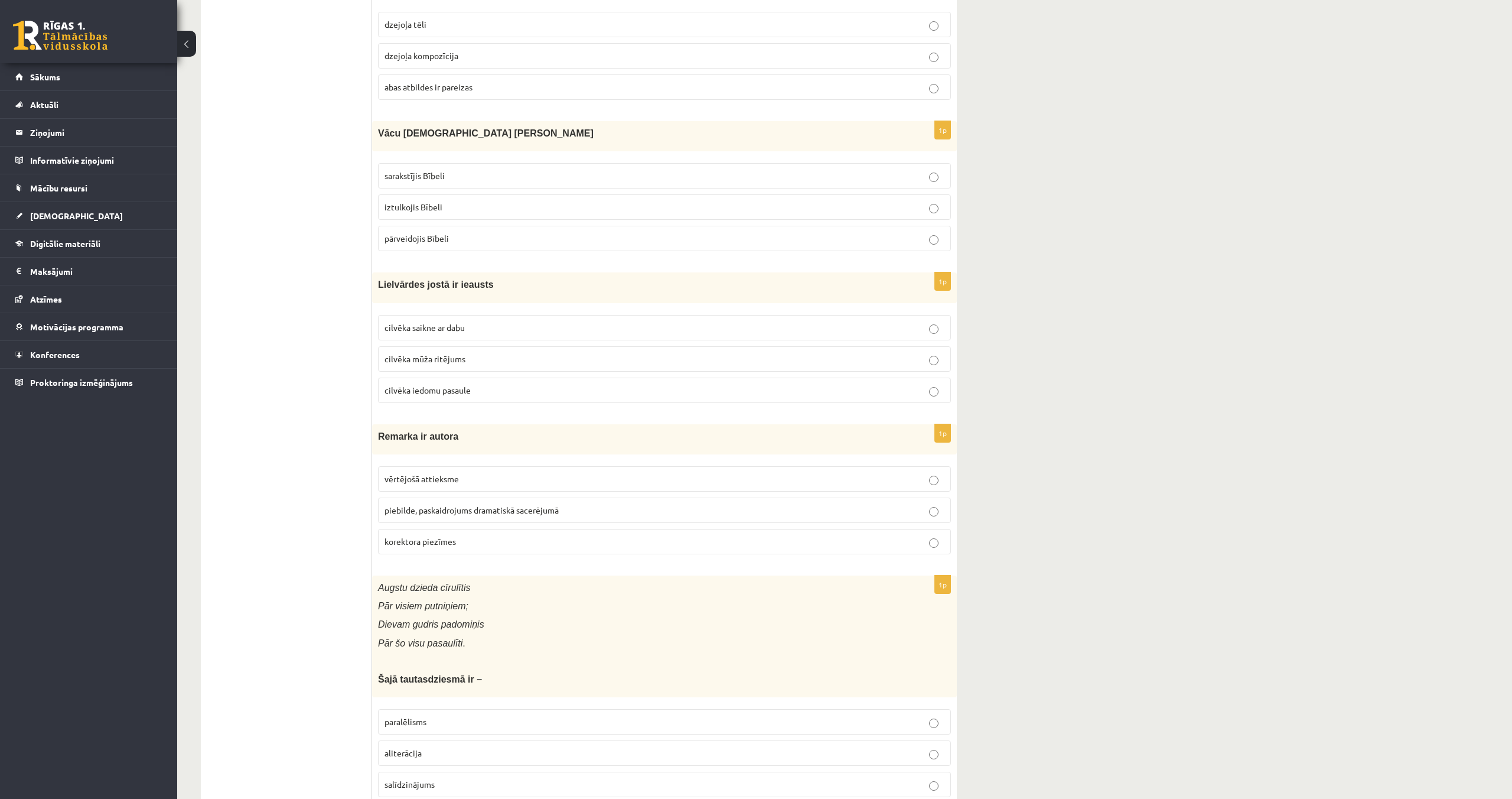
scroll to position [4310, 0]
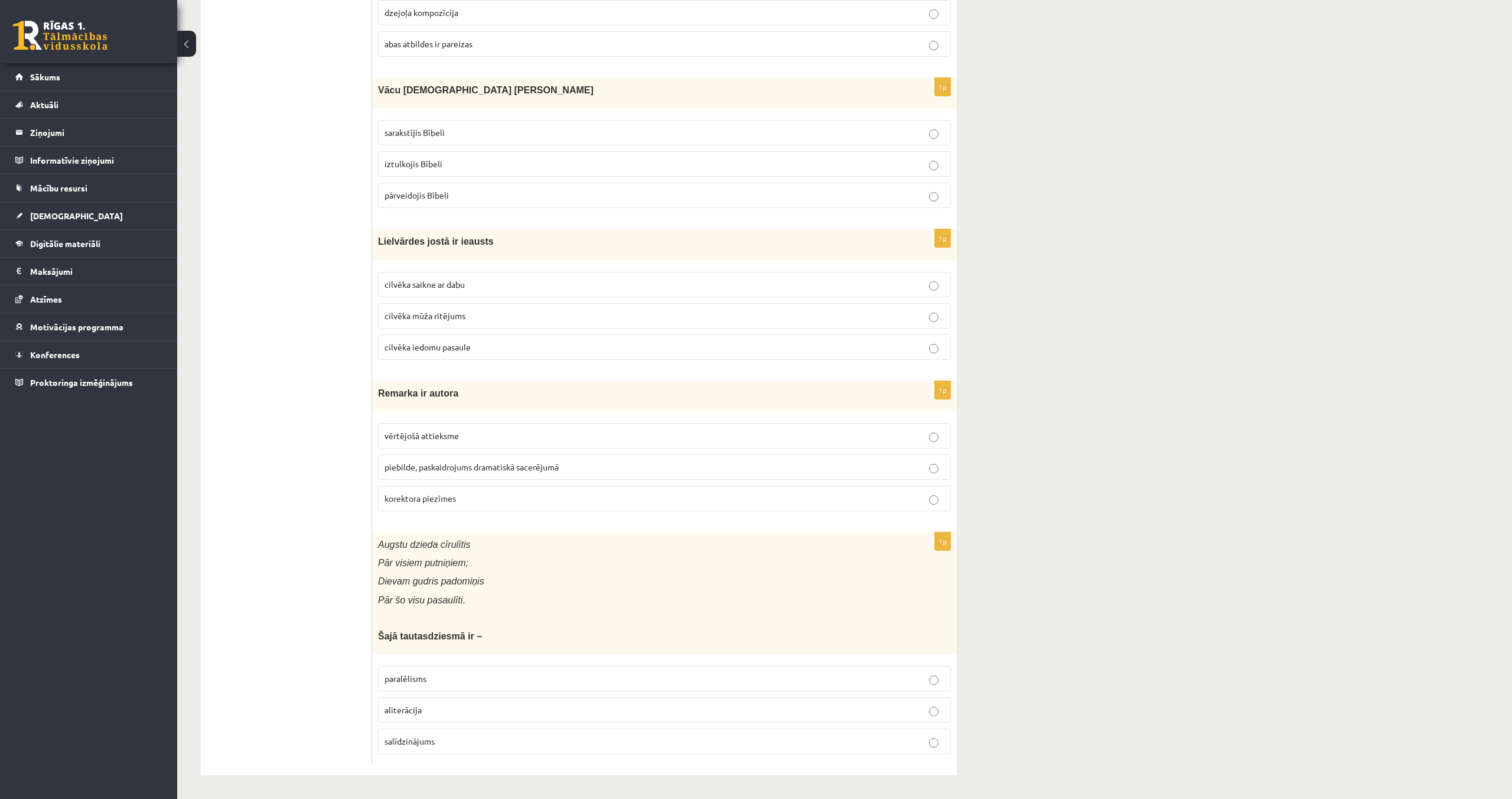
click at [510, 475] on label "piebilde, paskaidrojums dramatiskā sacerējumā" at bounding box center [664, 467] width 573 height 26
click at [557, 674] on p "paralēlisms" at bounding box center [664, 679] width 560 height 12
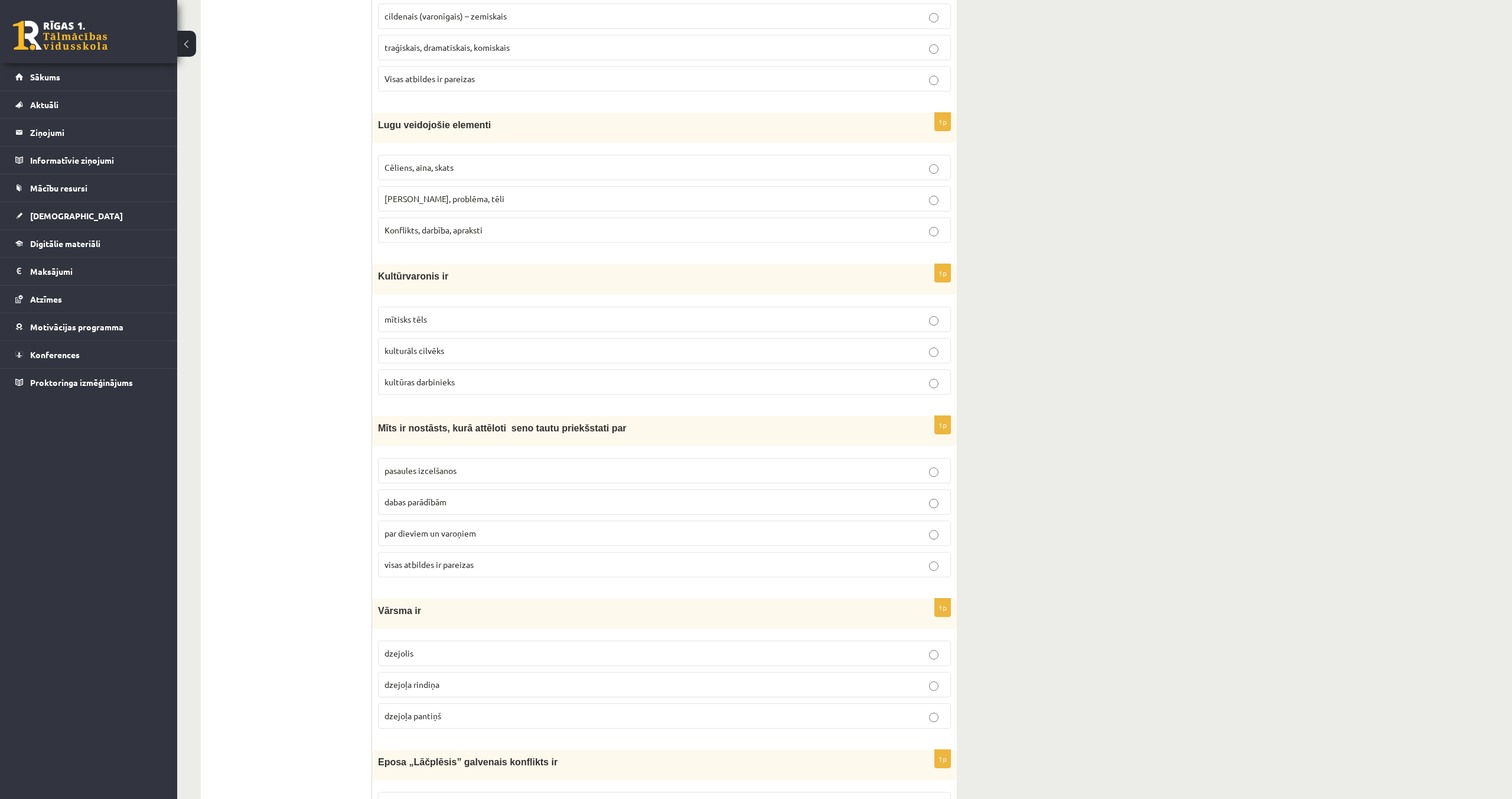
scroll to position [0, 0]
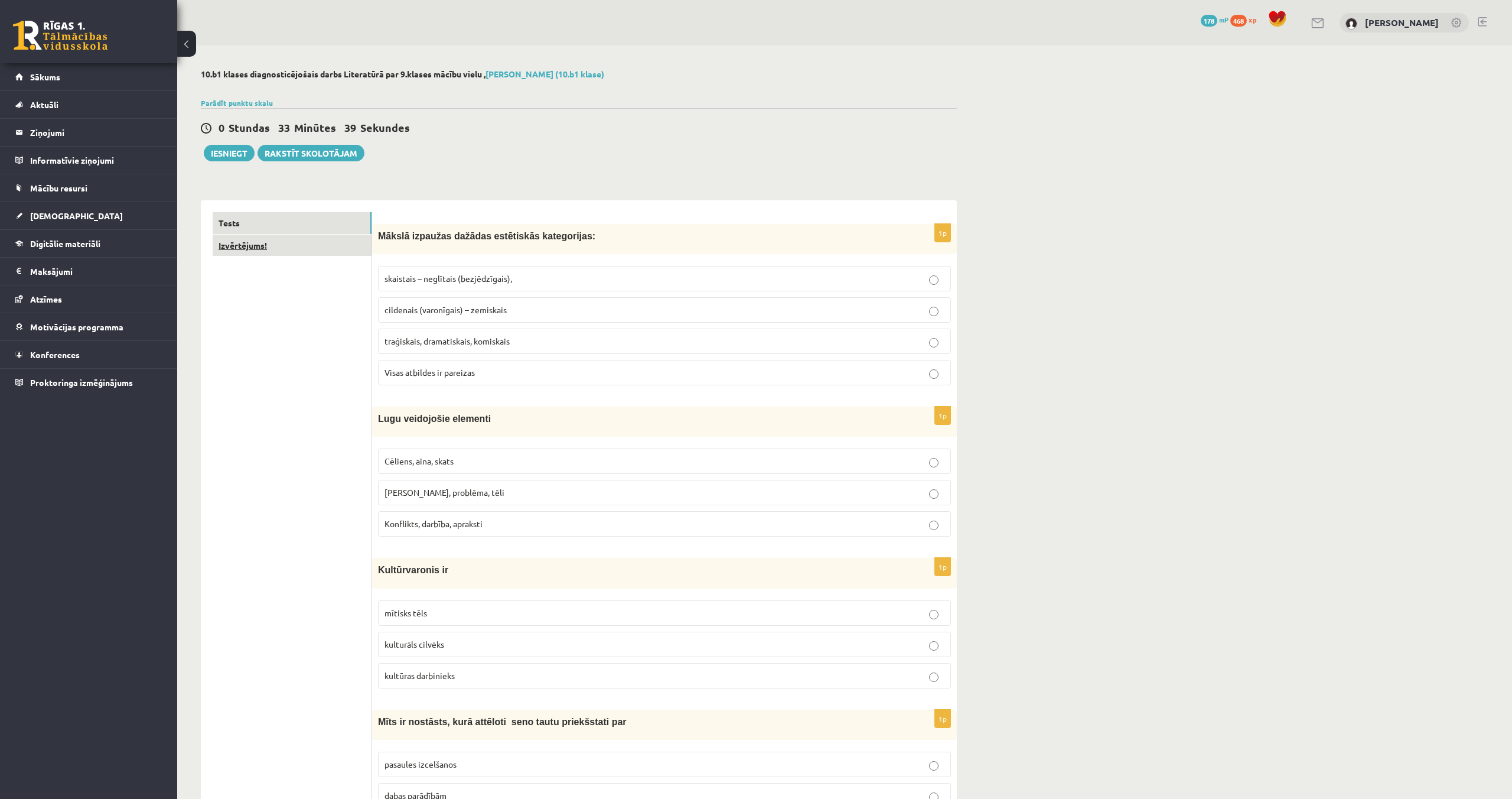
click at [232, 240] on link "Izvērtējums!" at bounding box center [292, 246] width 159 height 22
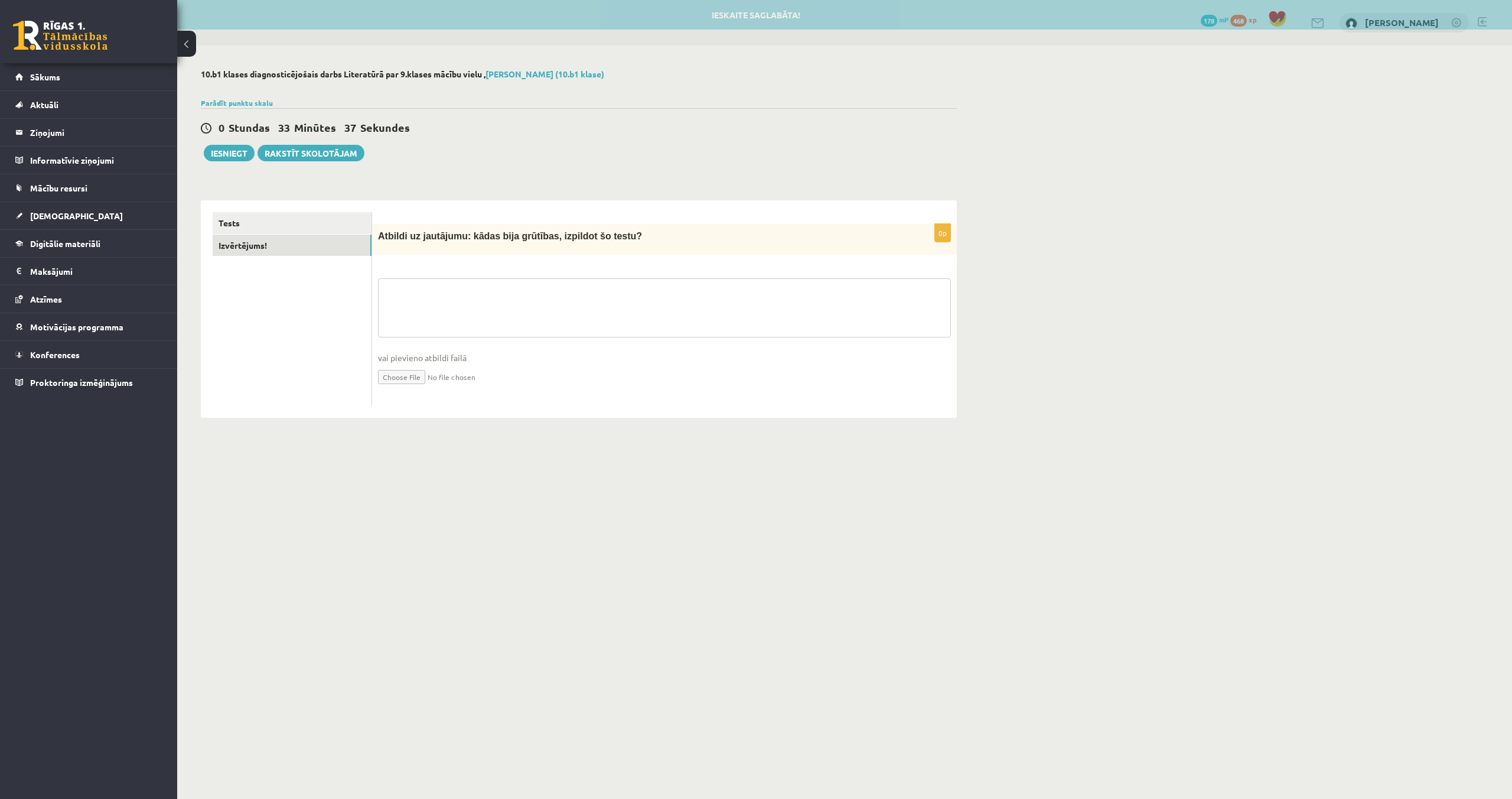
click at [446, 311] on textarea at bounding box center [664, 307] width 573 height 59
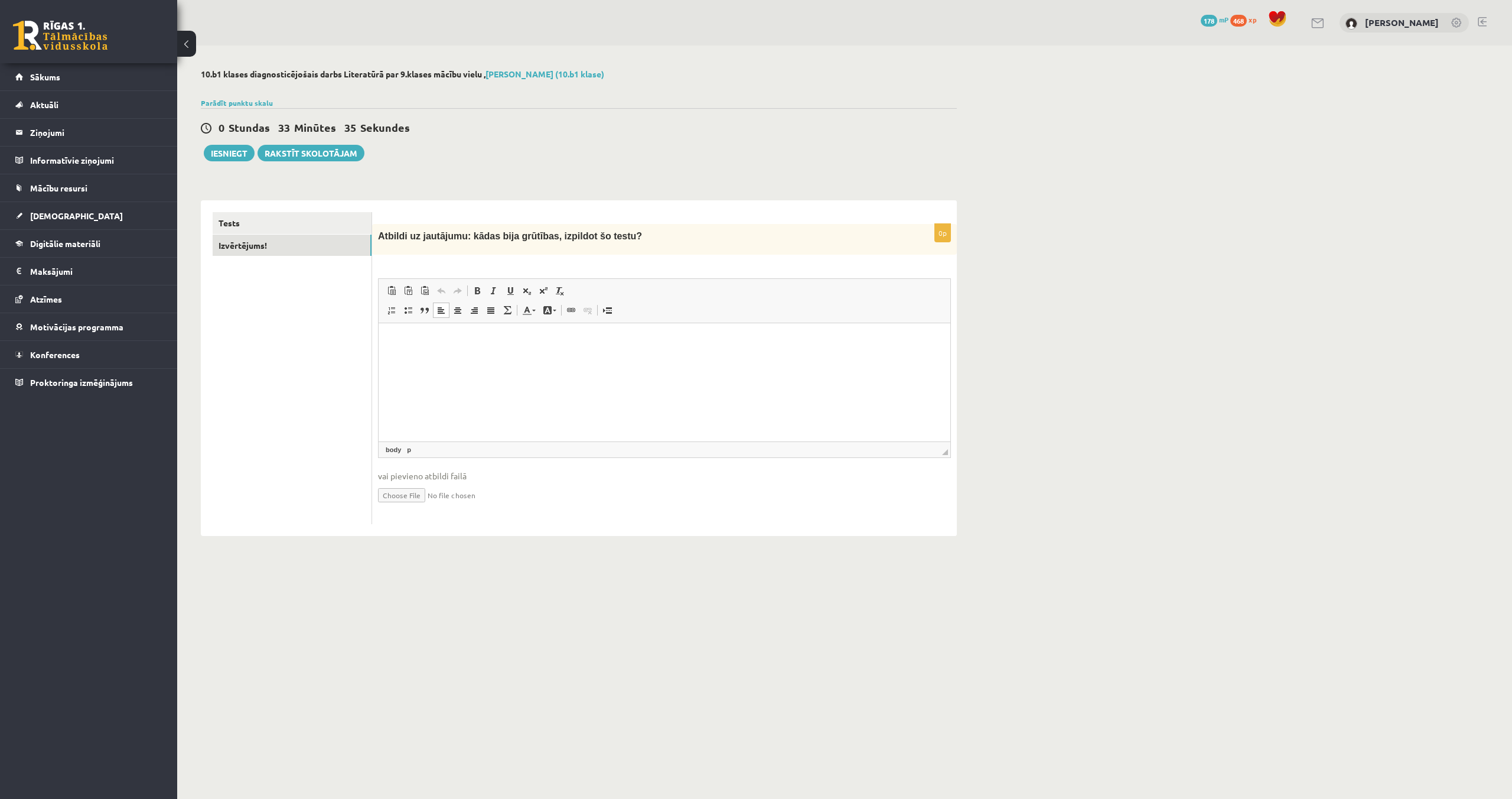
click at [451, 349] on html at bounding box center [664, 341] width 572 height 36
click at [489, 340] on p "**********" at bounding box center [664, 341] width 548 height 12
click at [236, 150] on button "Iesniegt" at bounding box center [229, 153] width 50 height 17
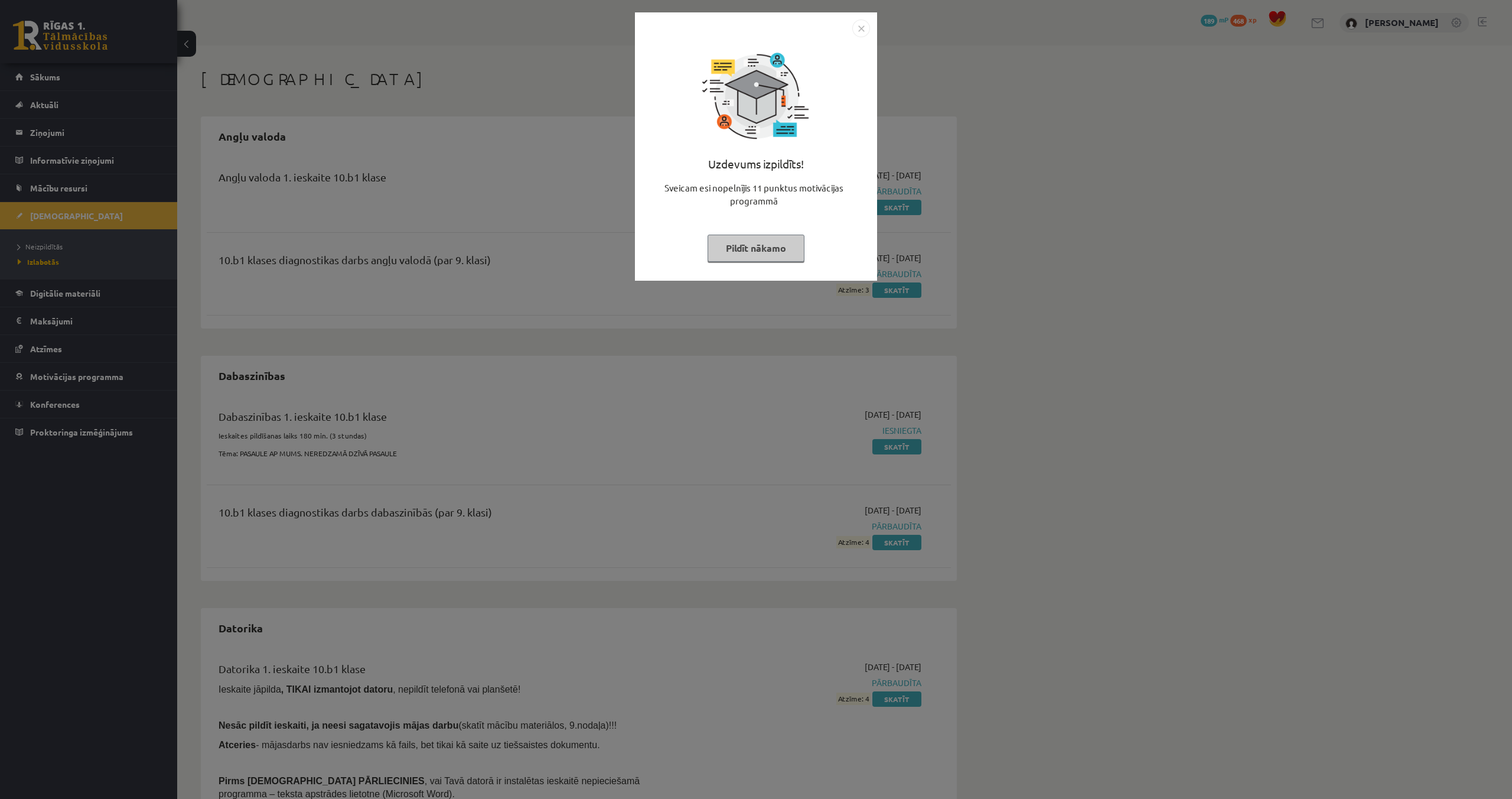
click at [744, 248] on button "Pildīt nākamo" at bounding box center [756, 248] width 97 height 27
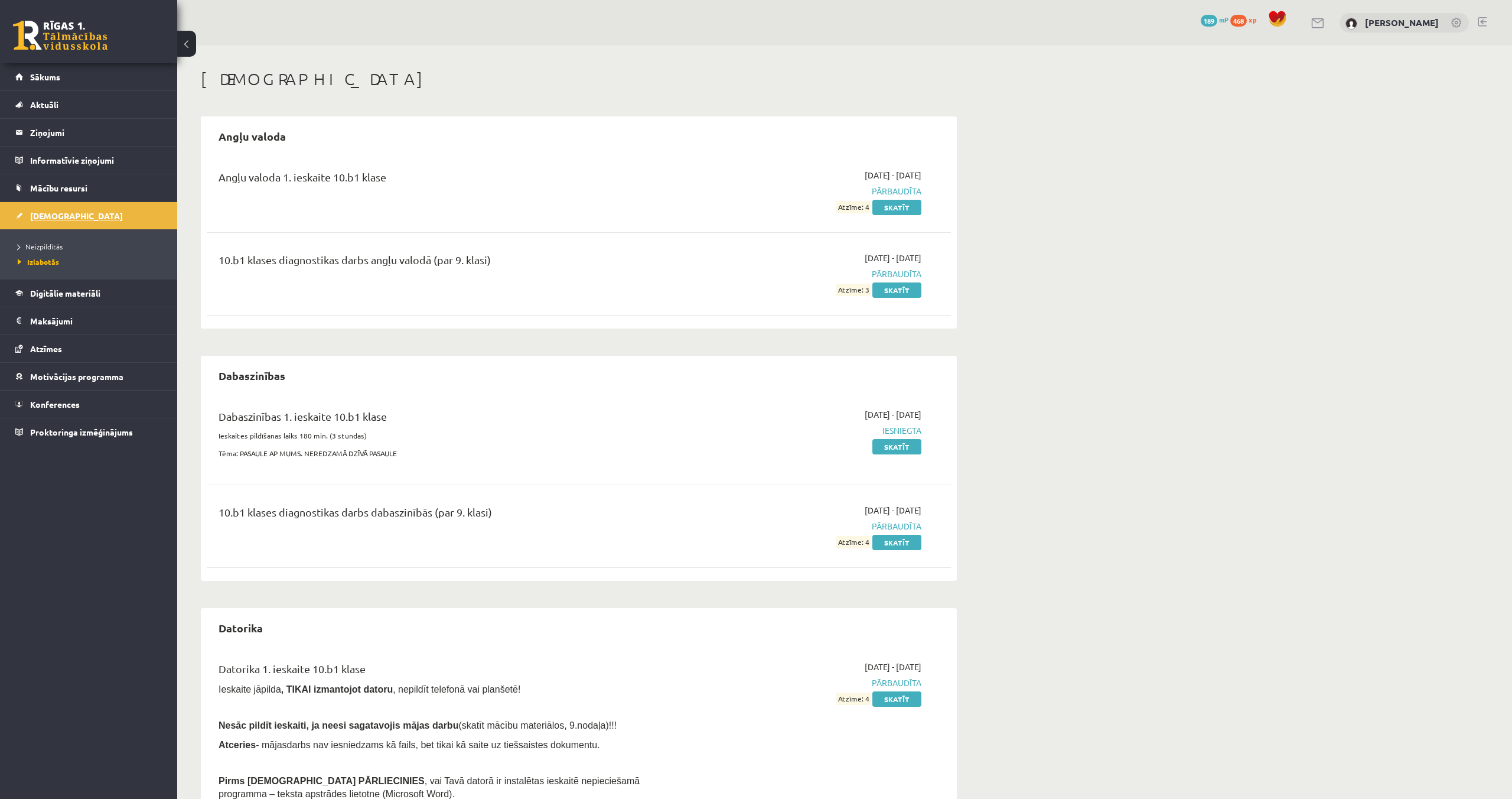
click at [29, 217] on link "[DEMOGRAPHIC_DATA]" at bounding box center [88, 215] width 147 height 27
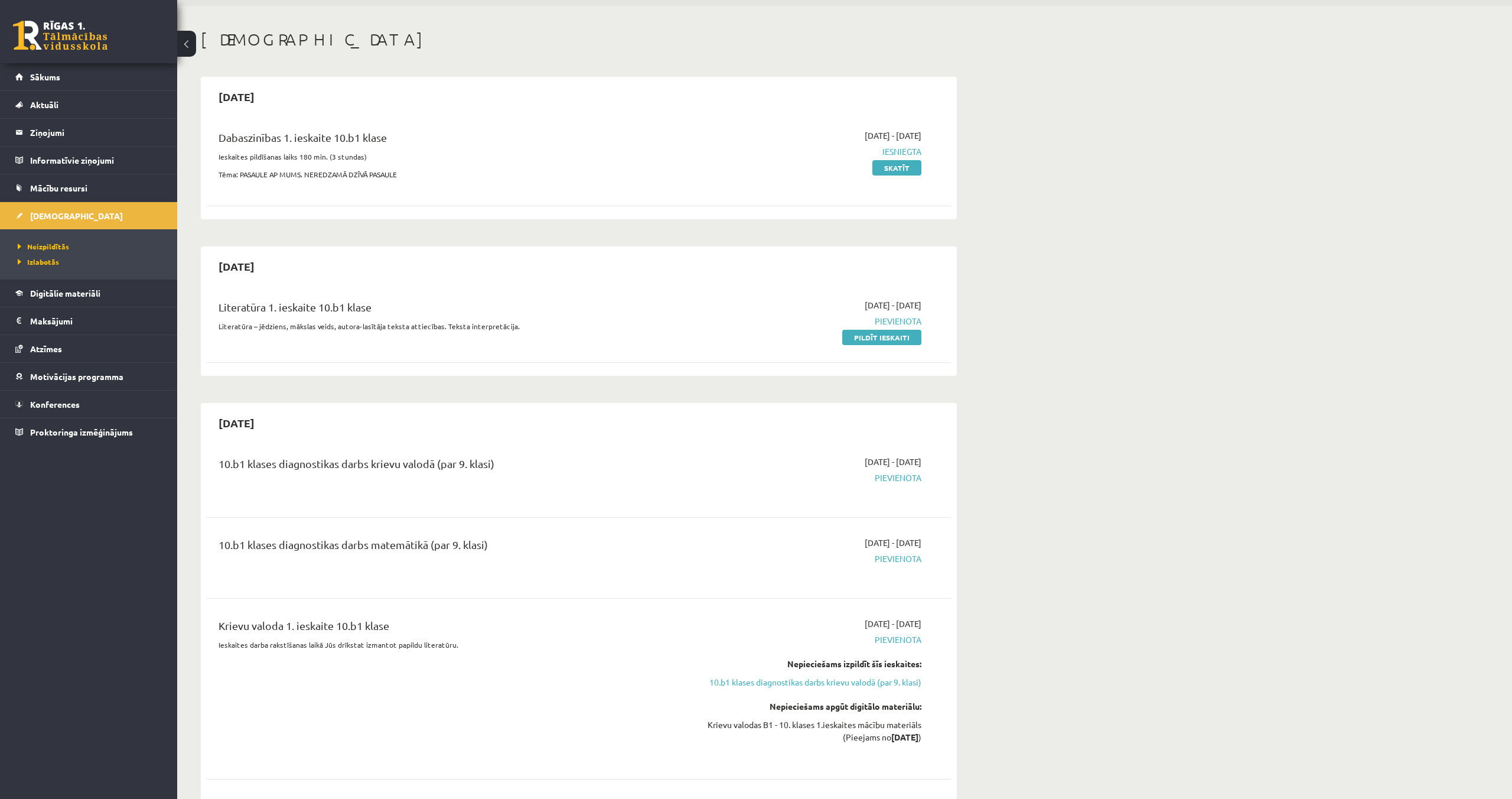
scroll to position [55, 0]
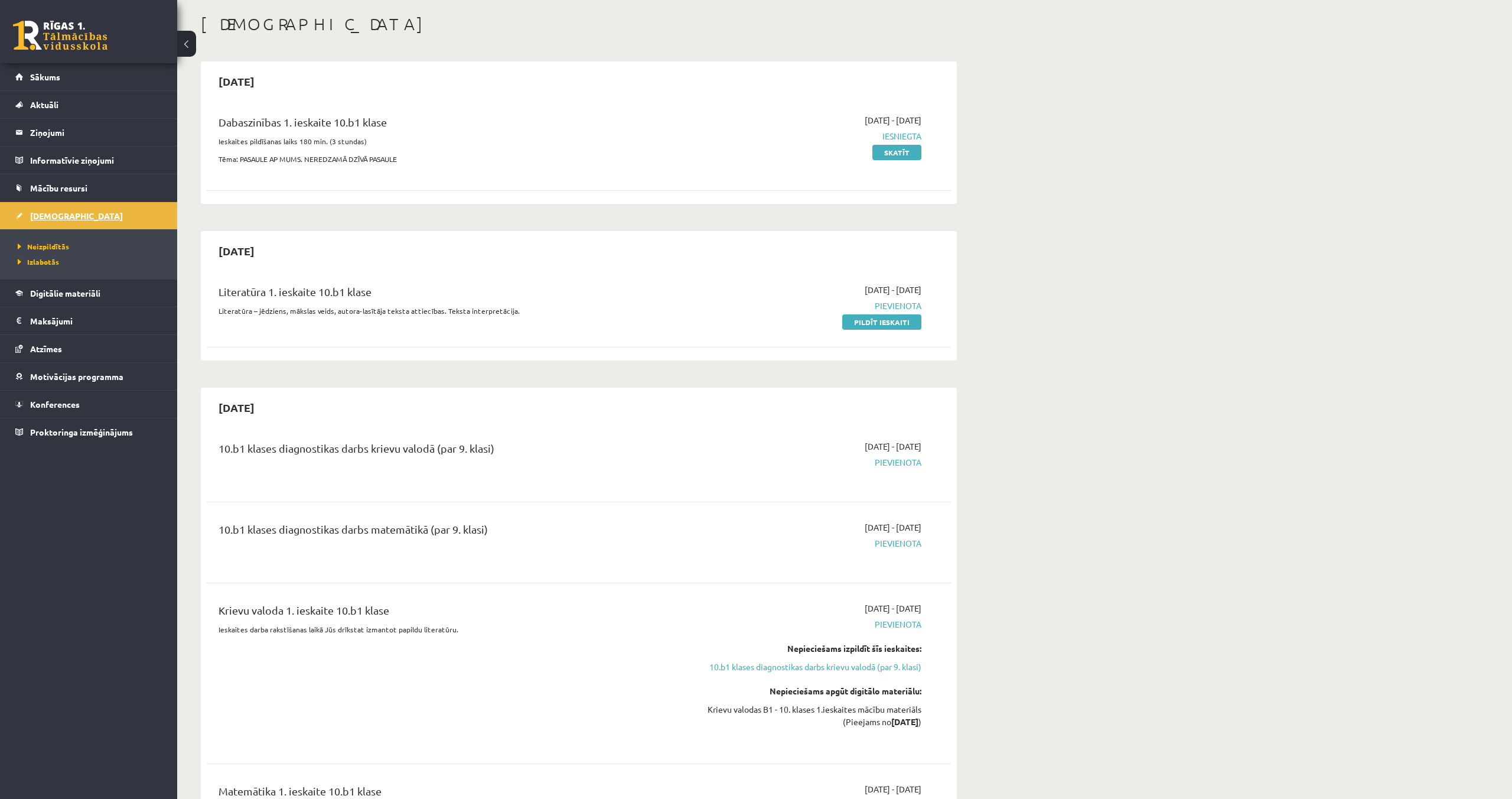
click at [48, 217] on span "[DEMOGRAPHIC_DATA]" at bounding box center [77, 215] width 93 height 10
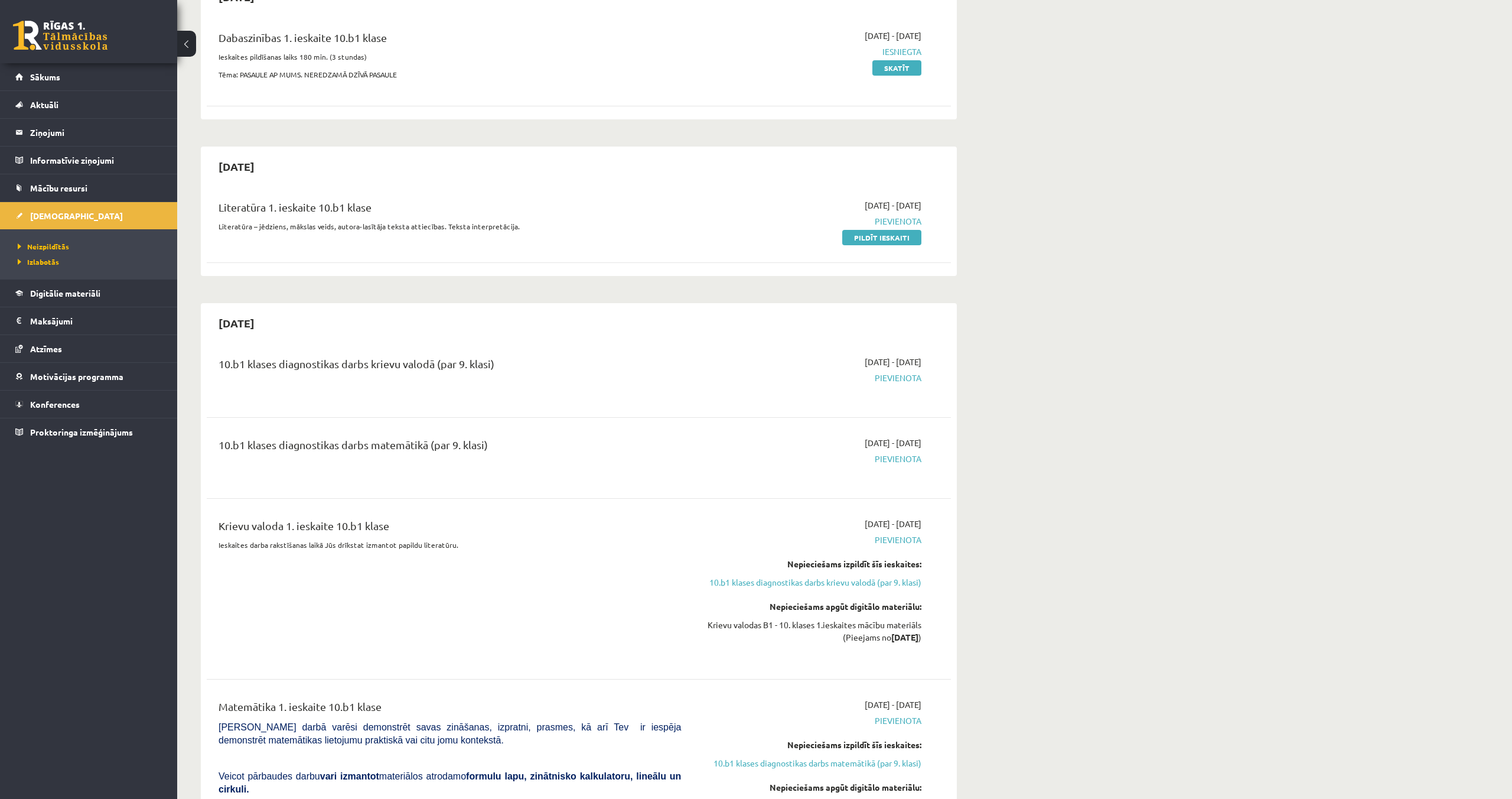
scroll to position [155, 0]
